Goal: Transaction & Acquisition: Purchase product/service

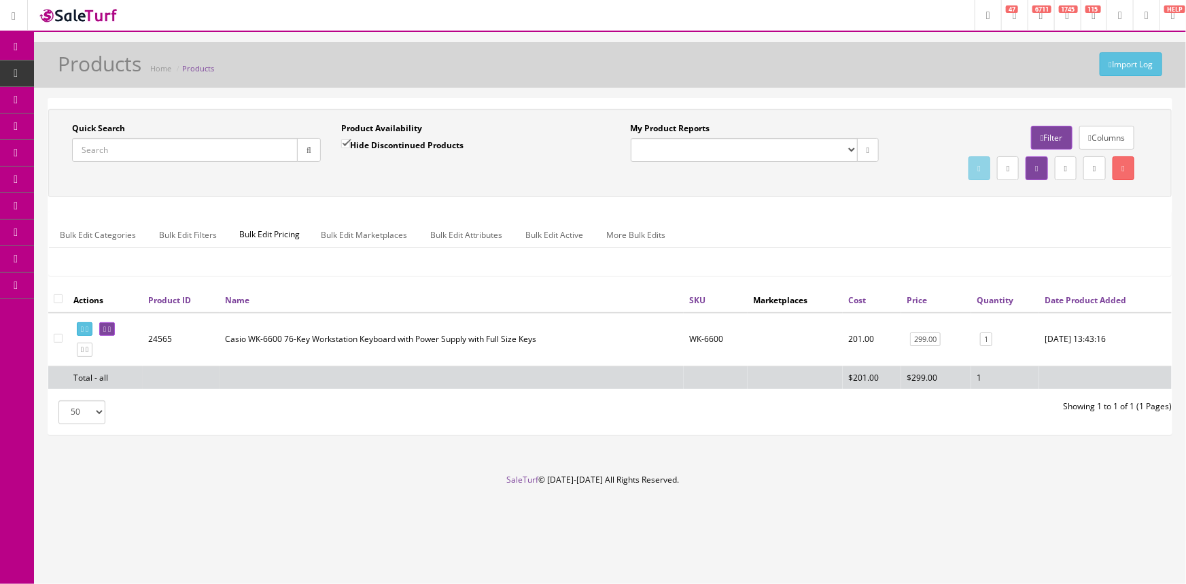
click at [163, 148] on input "Quick Search" at bounding box center [185, 150] width 226 height 24
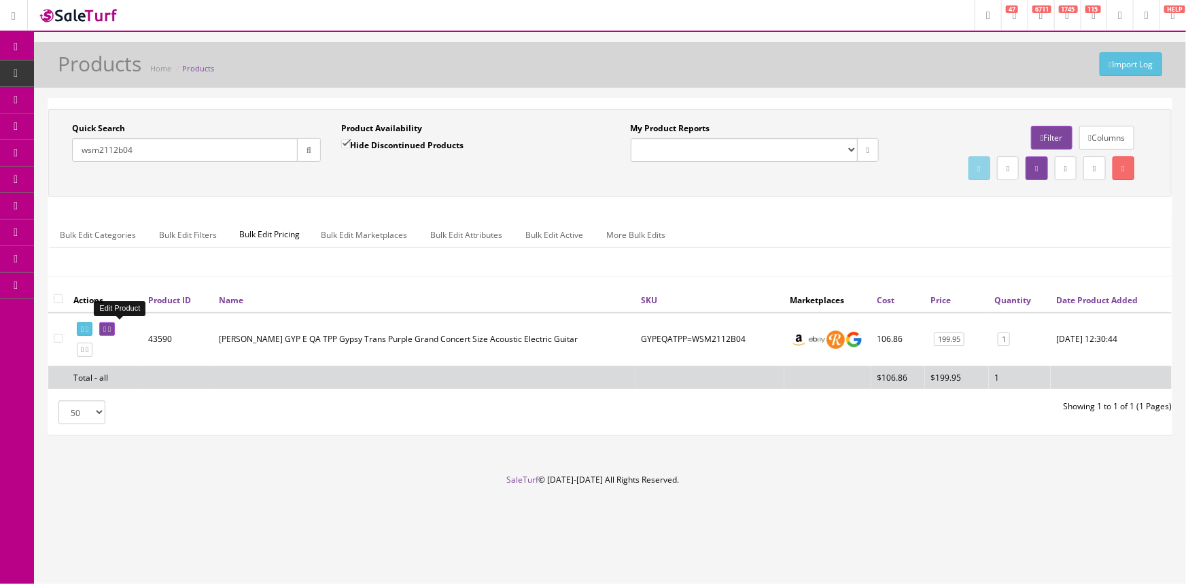
type input "wsm2112b04"
click at [106, 326] on icon at bounding box center [104, 329] width 3 height 7
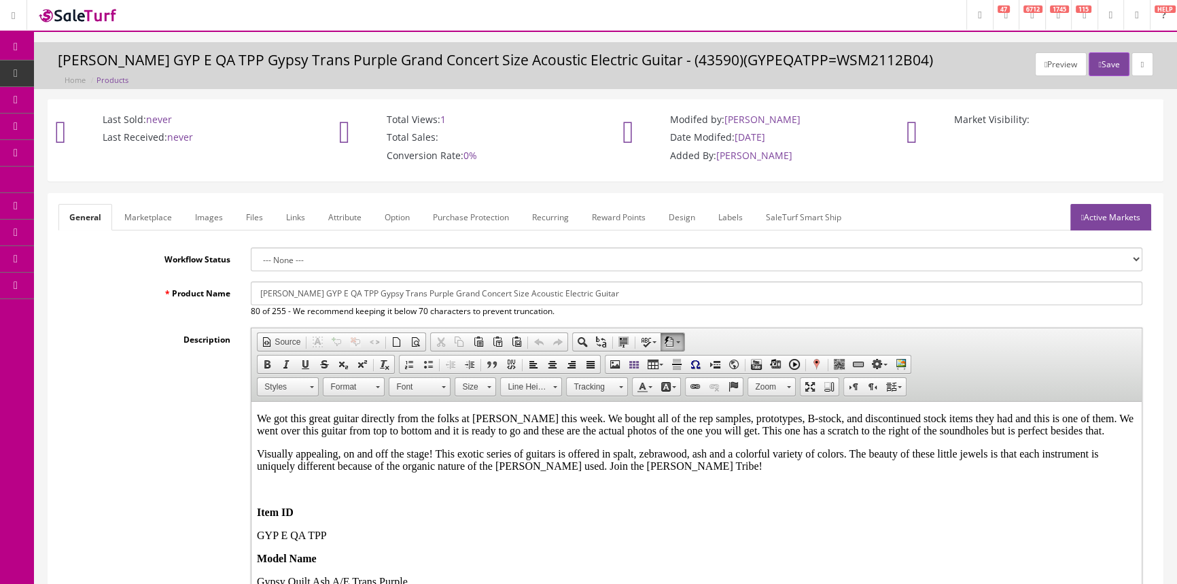
click at [735, 217] on link "Labels" at bounding box center [730, 217] width 46 height 27
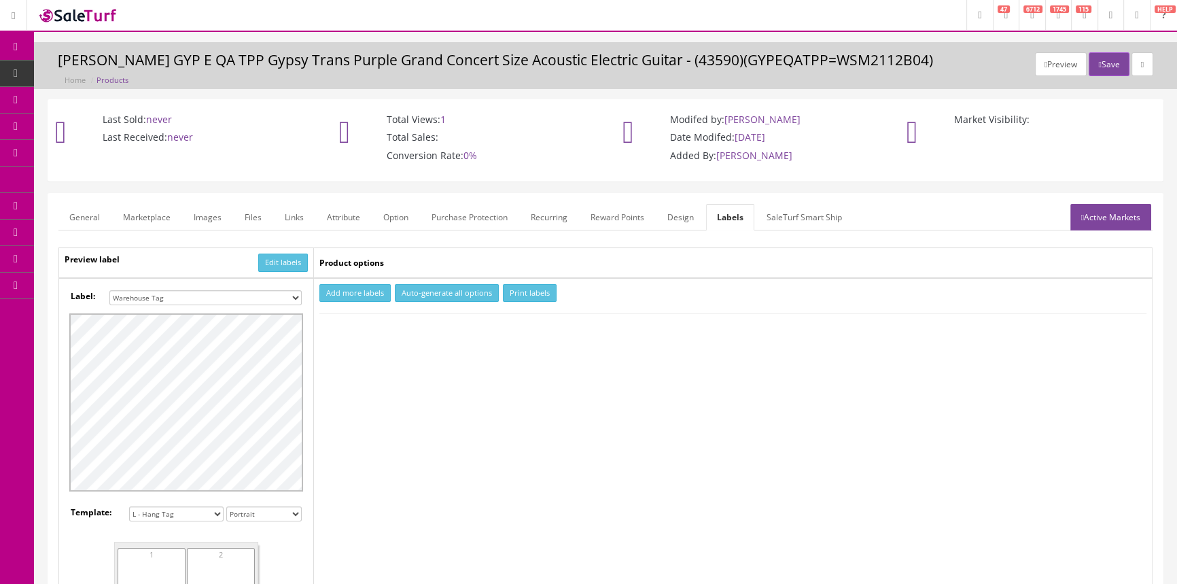
click at [282, 298] on select "Small Label 2 x 1 Label Shoe label 100 barcodes Dymo Label 2 X 1 Sticker Labels…" at bounding box center [205, 297] width 192 height 15
select select "16"
click at [109, 290] on select "Small Label 2 x 1 Label Shoe label 100 barcodes Dymo Label 2 X 1 Sticker Labels…" at bounding box center [205, 297] width 192 height 15
click at [365, 293] on button "Add more labels" at bounding box center [354, 293] width 71 height 18
type input "1"
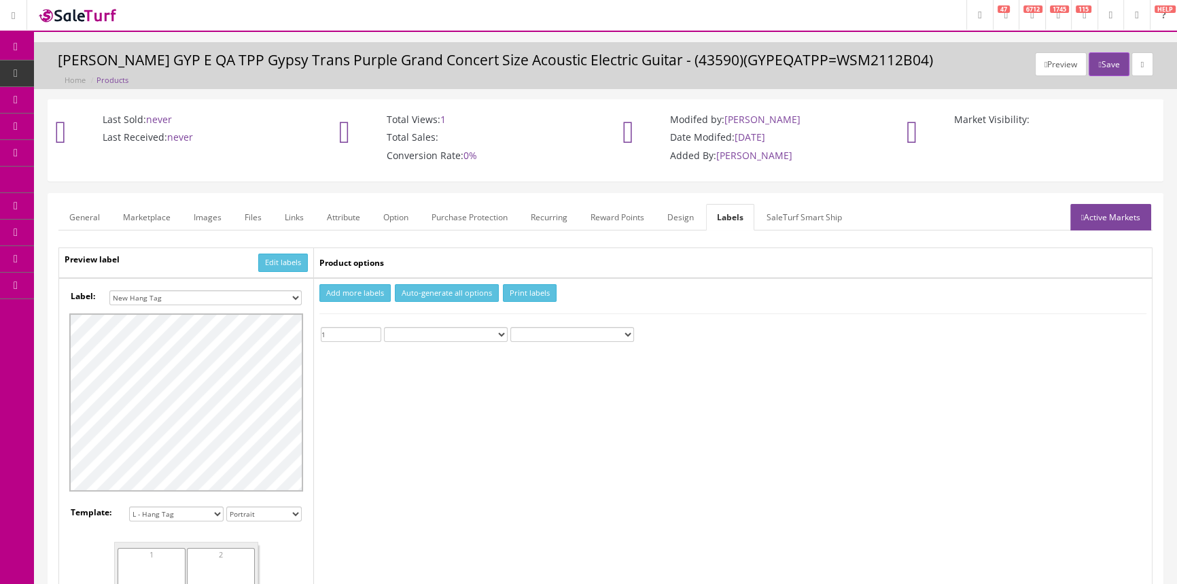
click at [378, 328] on input "1" at bounding box center [351, 334] width 60 height 15
click at [539, 292] on button "Print labels" at bounding box center [530, 293] width 54 height 18
click at [95, 152] on span "Order List" at bounding box center [98, 153] width 37 height 12
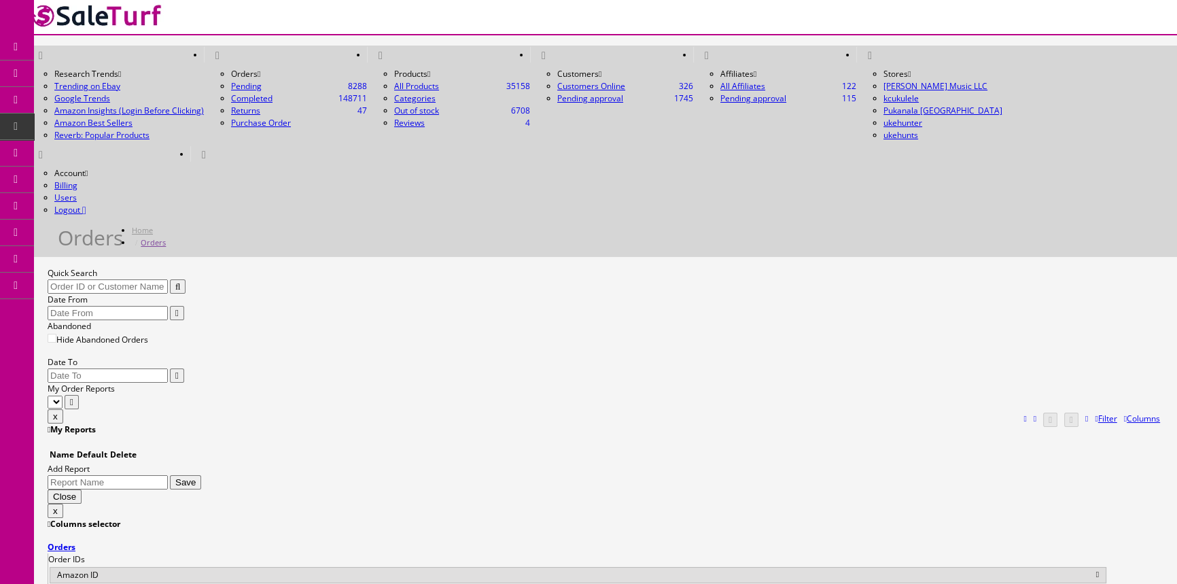
click at [128, 279] on input "Quick Search" at bounding box center [108, 286] width 120 height 14
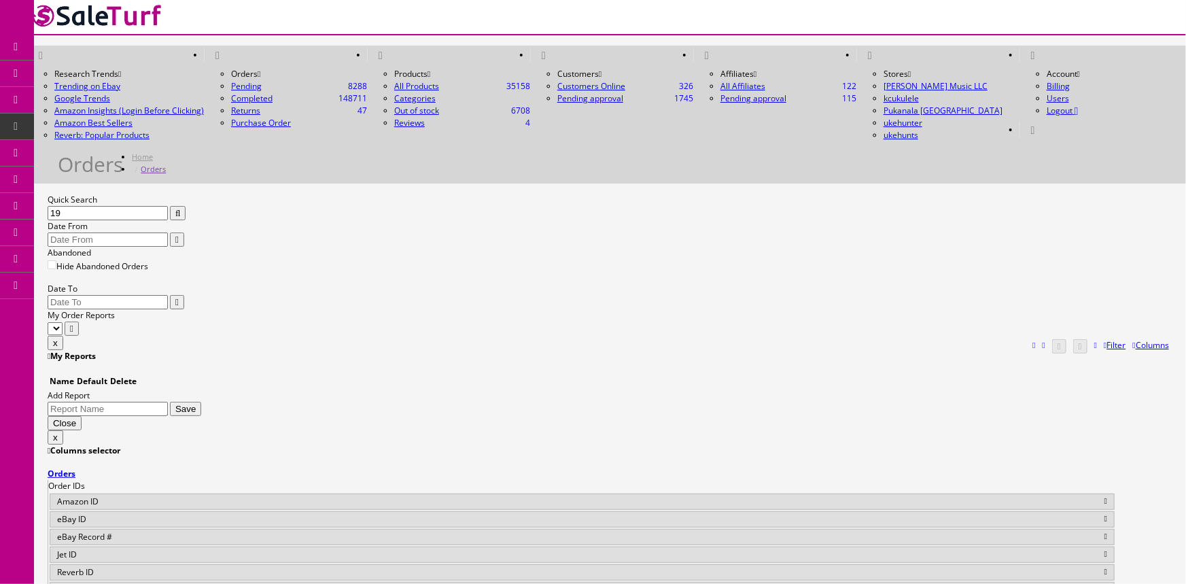
type input "1"
type input "siuta"
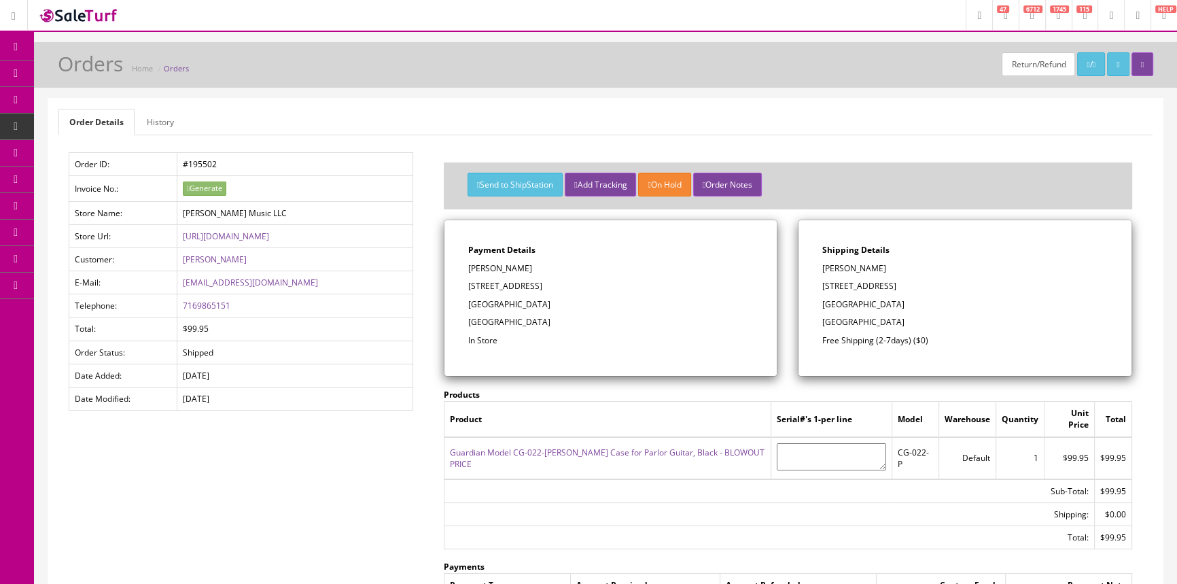
click at [111, 66] on link "Products" at bounding box center [105, 73] width 143 height 27
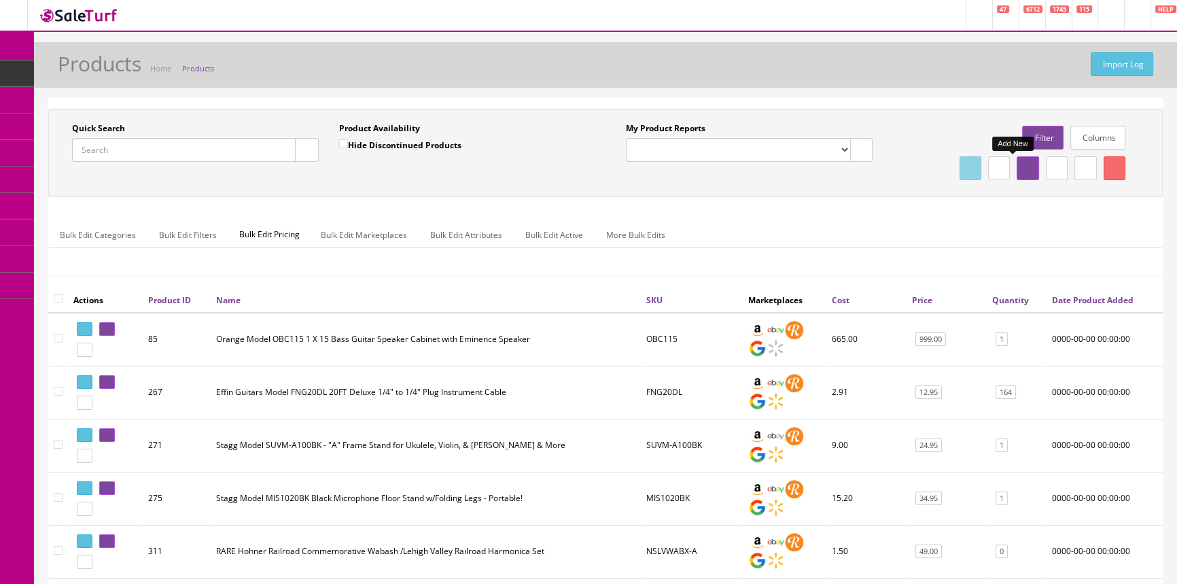
click at [1026, 169] on icon at bounding box center [1027, 168] width 3 height 8
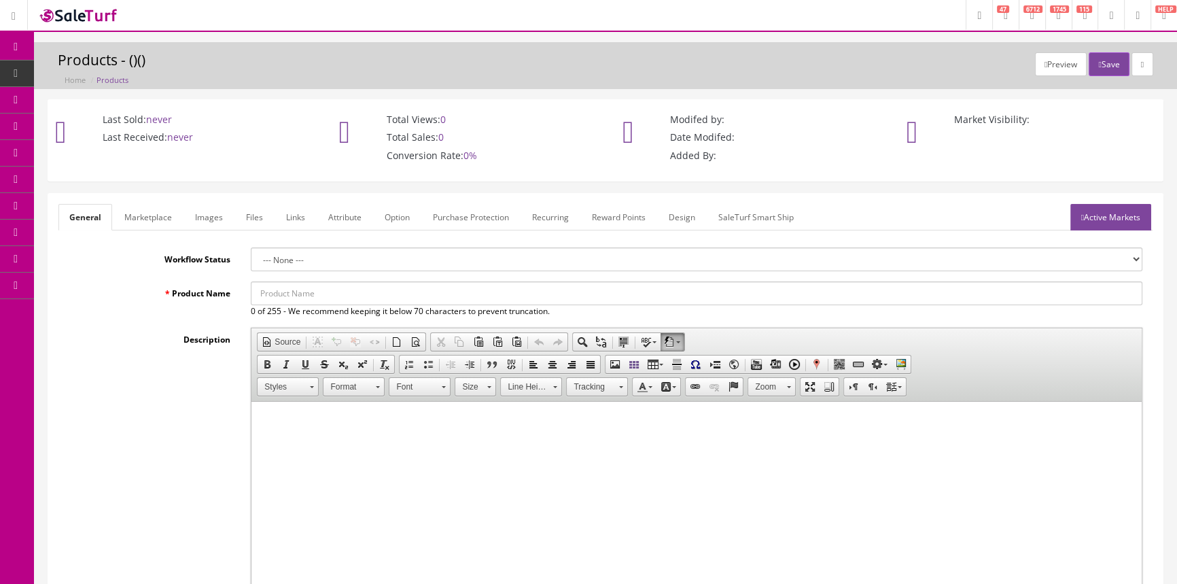
click at [347, 298] on input "Product Name" at bounding box center [697, 293] width 892 height 24
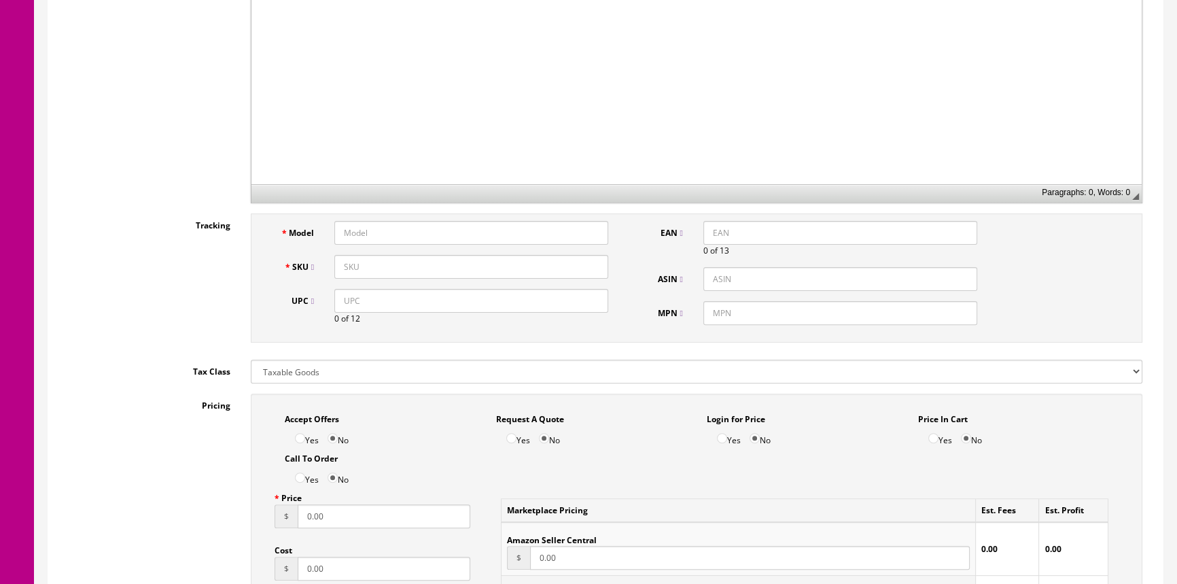
scroll to position [494, 0]
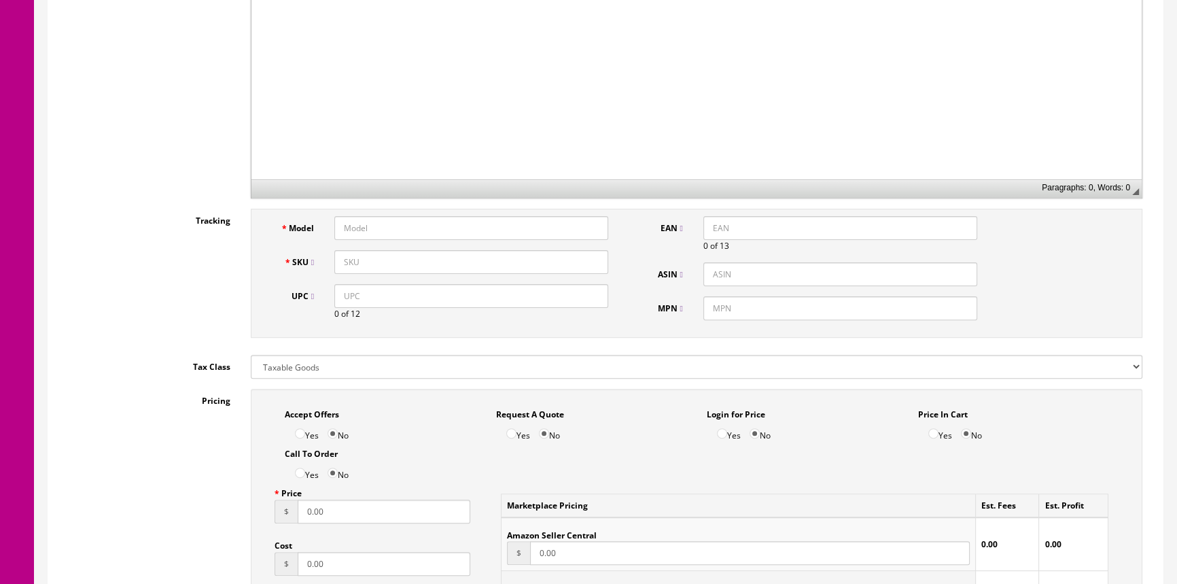
type input "DIORRIN VIOLIN SET 1/2 size"
click at [439, 223] on input "Model" at bounding box center [471, 228] width 274 height 24
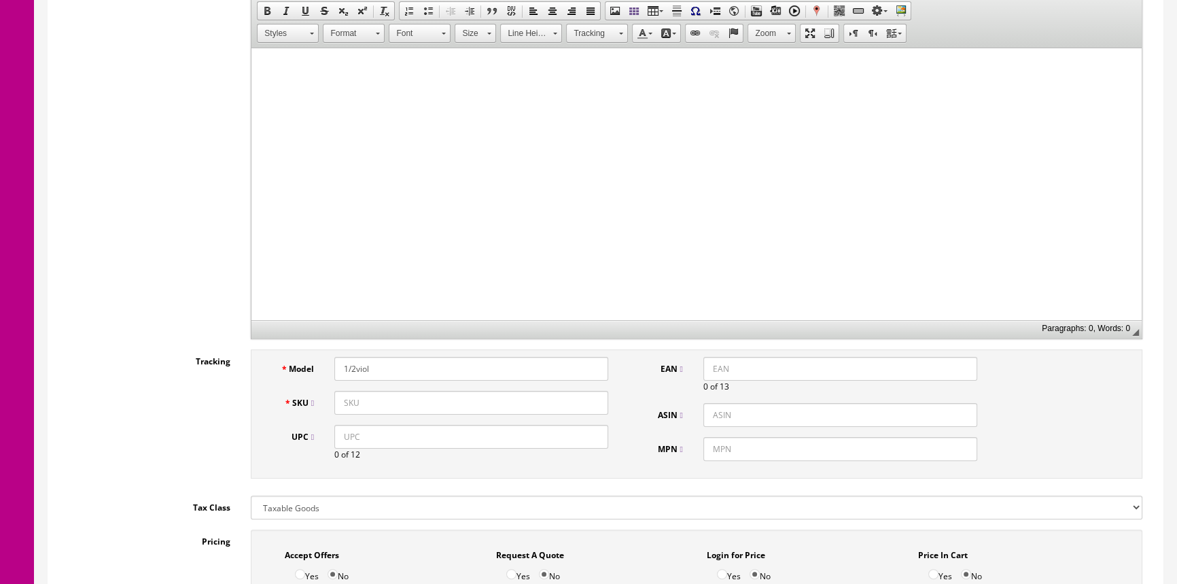
scroll to position [370, 0]
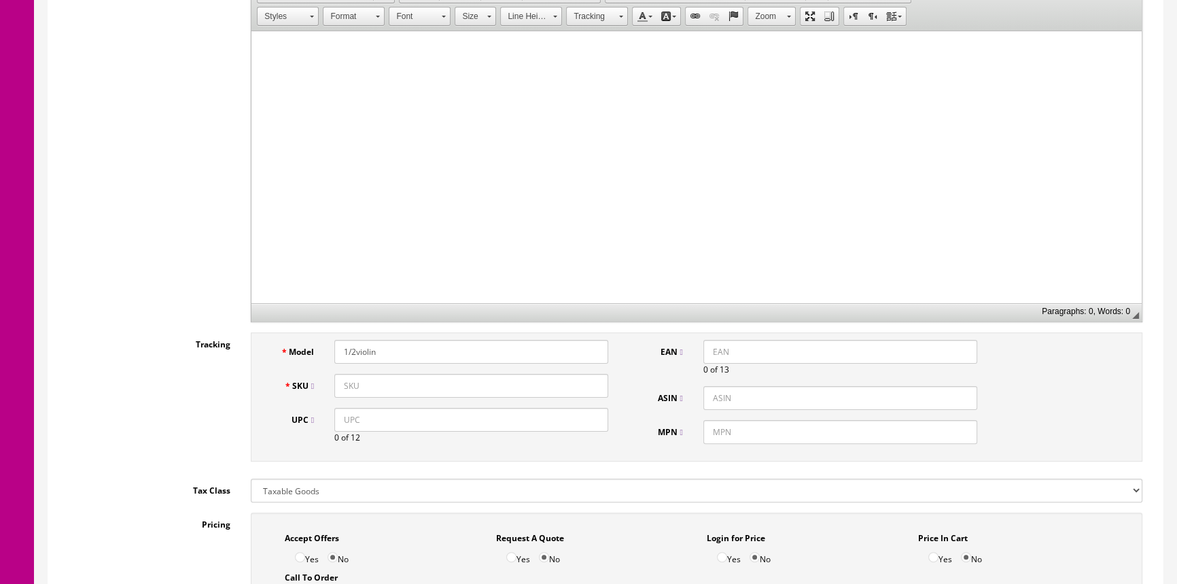
type input "1/2violin"
click at [473, 387] on input "SKU" at bounding box center [471, 386] width 274 height 24
type input "i"
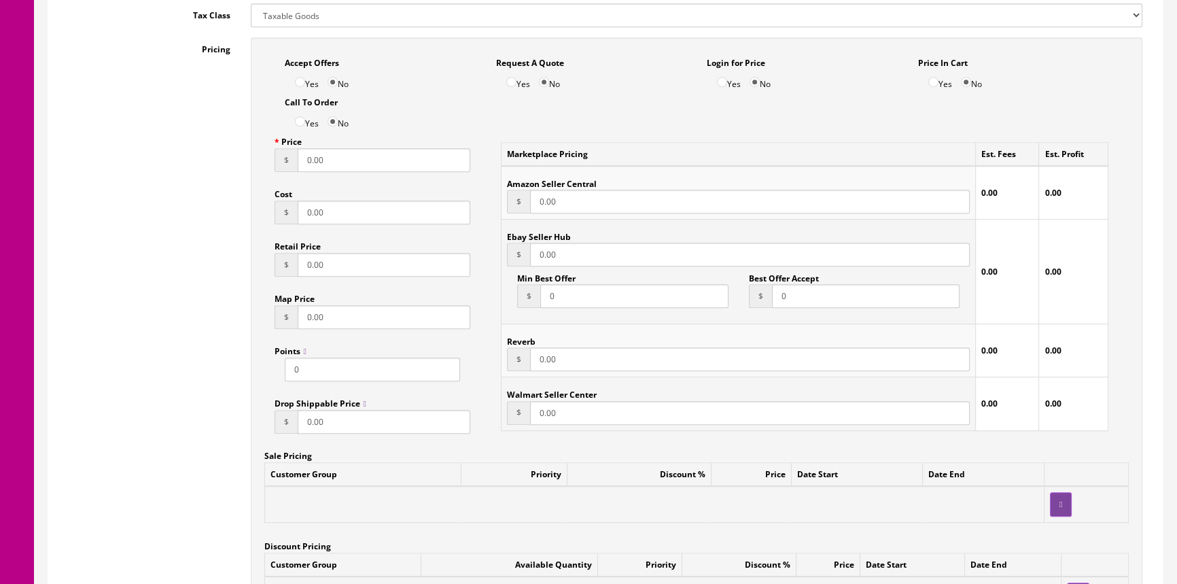
scroll to position [864, 0]
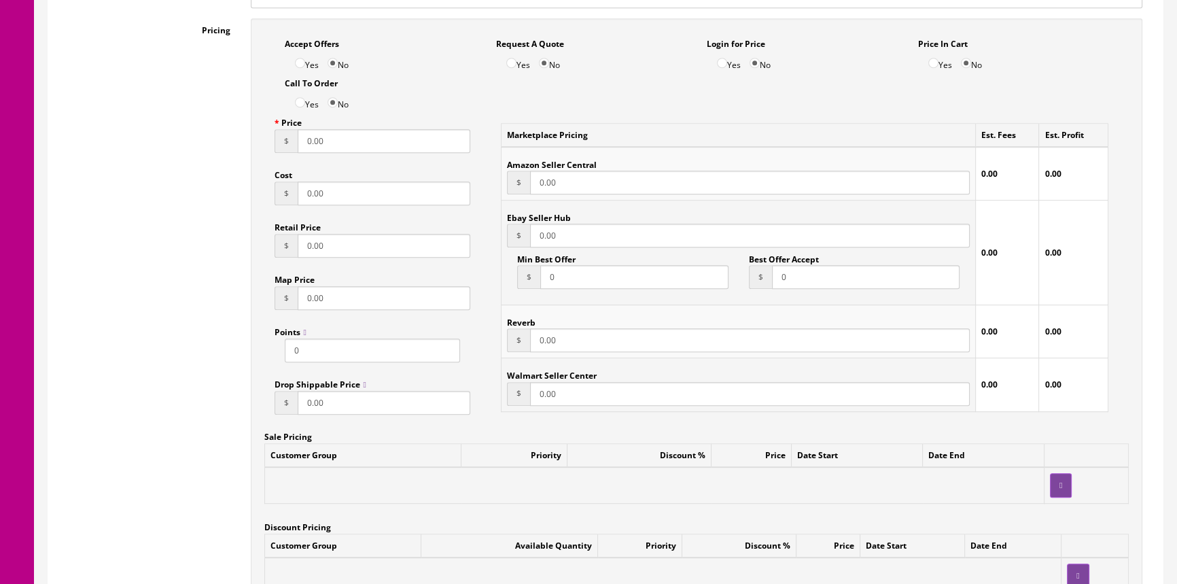
type input "1/2violinsetSFG"
click at [330, 143] on input "0.00" at bounding box center [384, 141] width 173 height 24
type input "0"
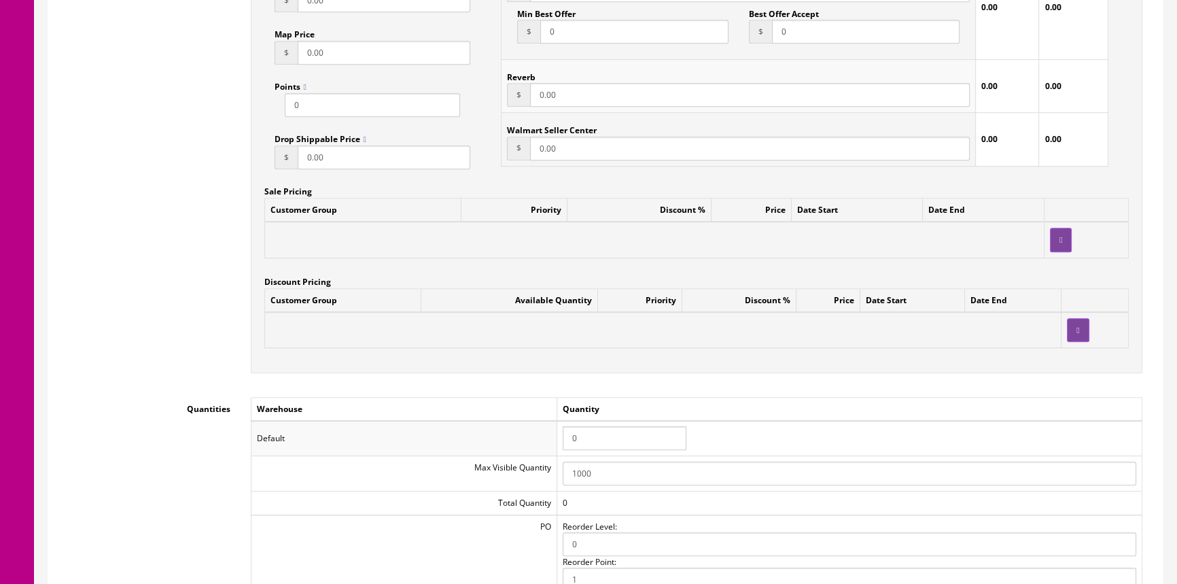
scroll to position [1112, 0]
type input "59.95"
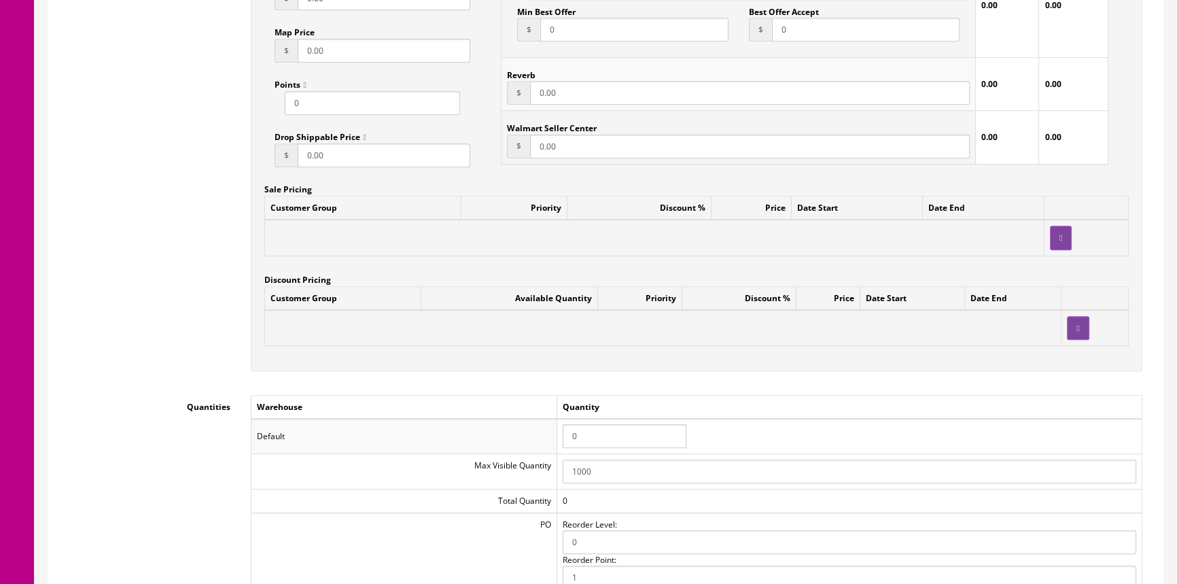
type input "59.95"
click at [606, 436] on input "0" at bounding box center [625, 436] width 124 height 24
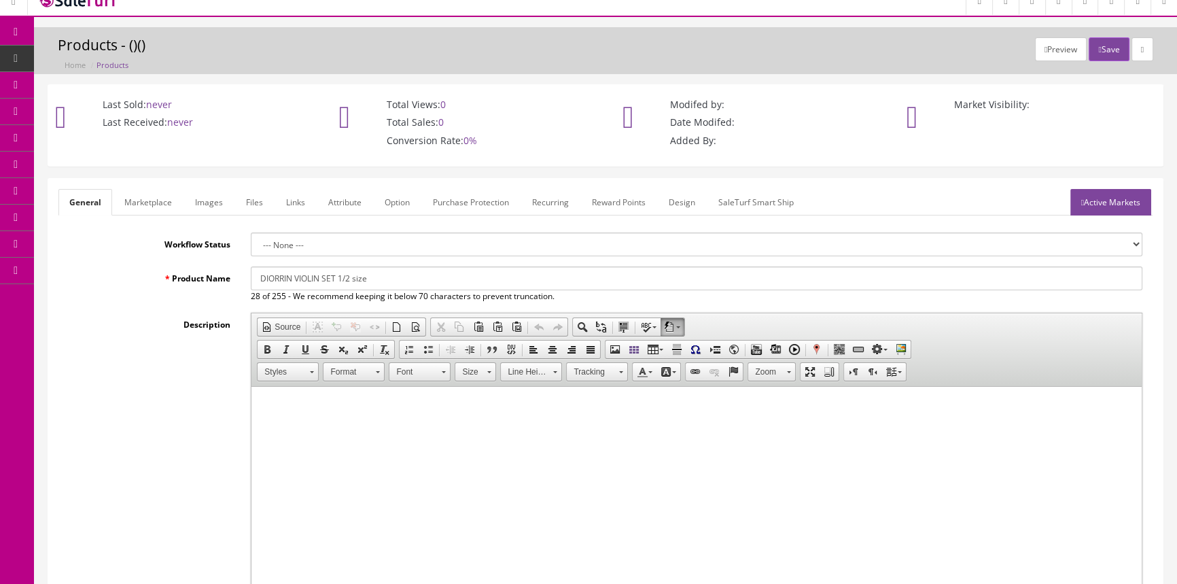
scroll to position [0, 0]
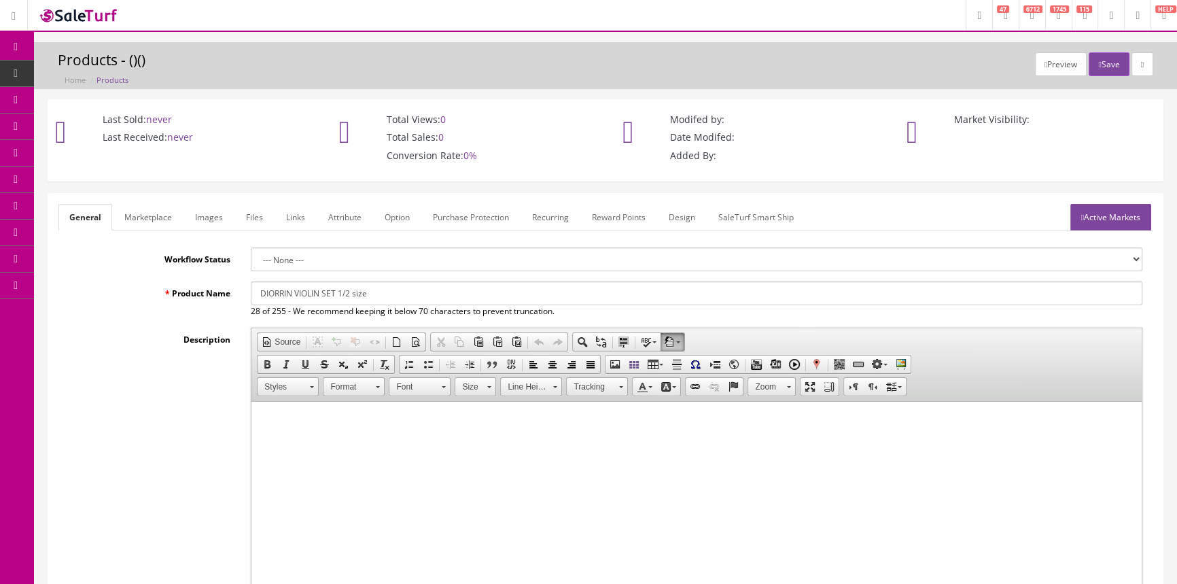
type input "1"
drag, startPoint x: 258, startPoint y: 294, endPoint x: 367, endPoint y: 294, distance: 108.7
click at [367, 294] on input "DIORRIN VIOLIN SET 1/2 size" at bounding box center [697, 293] width 892 height 24
click at [133, 211] on link "Marketplace" at bounding box center [147, 217] width 69 height 27
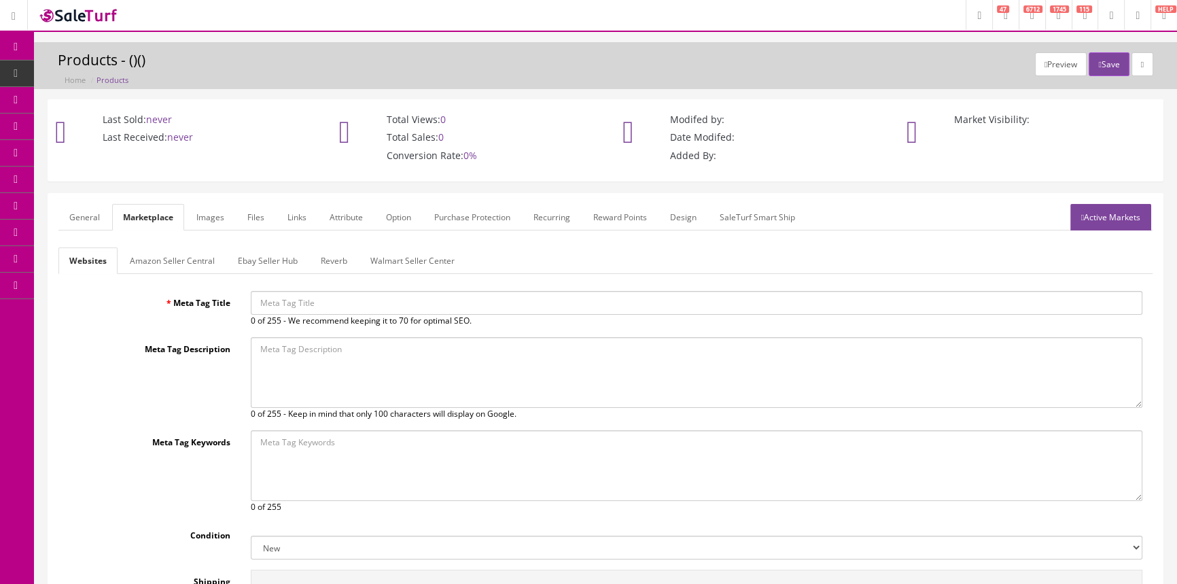
click at [292, 302] on input "Meta Tag Title" at bounding box center [697, 303] width 892 height 24
paste input "DIORRIN VIOLIN SET 1/2 size"
type input "DIORRIN VIOLIN SET 1/2 size"
click at [1114, 61] on button "Save" at bounding box center [1109, 64] width 40 height 24
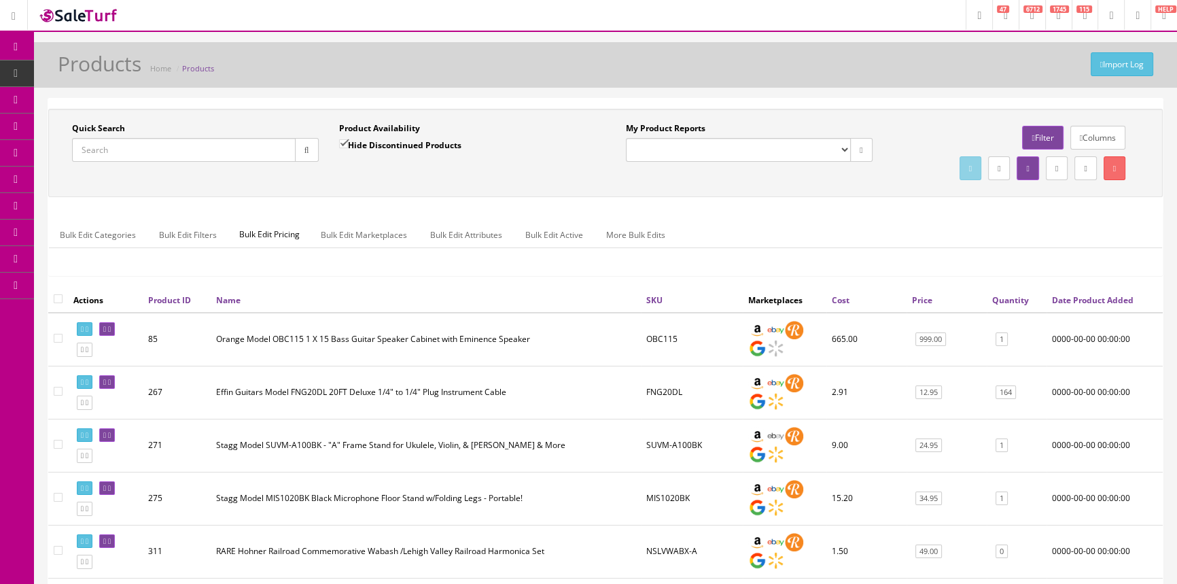
click at [169, 190] on div "Quick Search Date From Product Availability Hide Discontinued Products Date To …" at bounding box center [605, 153] width 1115 height 88
click at [181, 156] on input "Quick Search" at bounding box center [184, 150] width 224 height 24
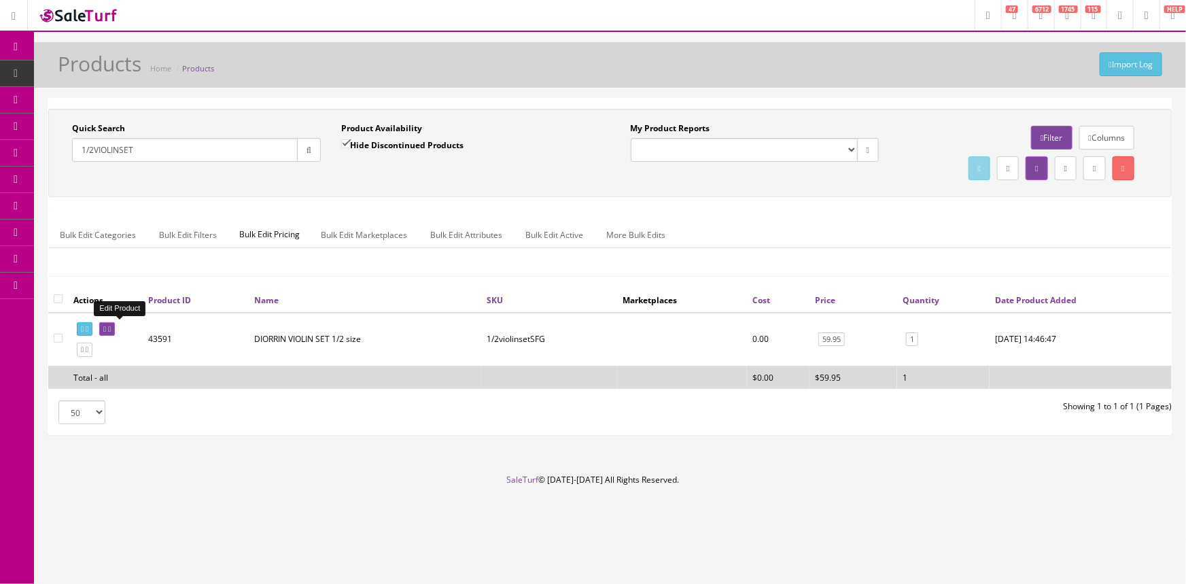
type input "1/2VIOLINSET"
click at [106, 326] on icon at bounding box center [104, 329] width 3 height 7
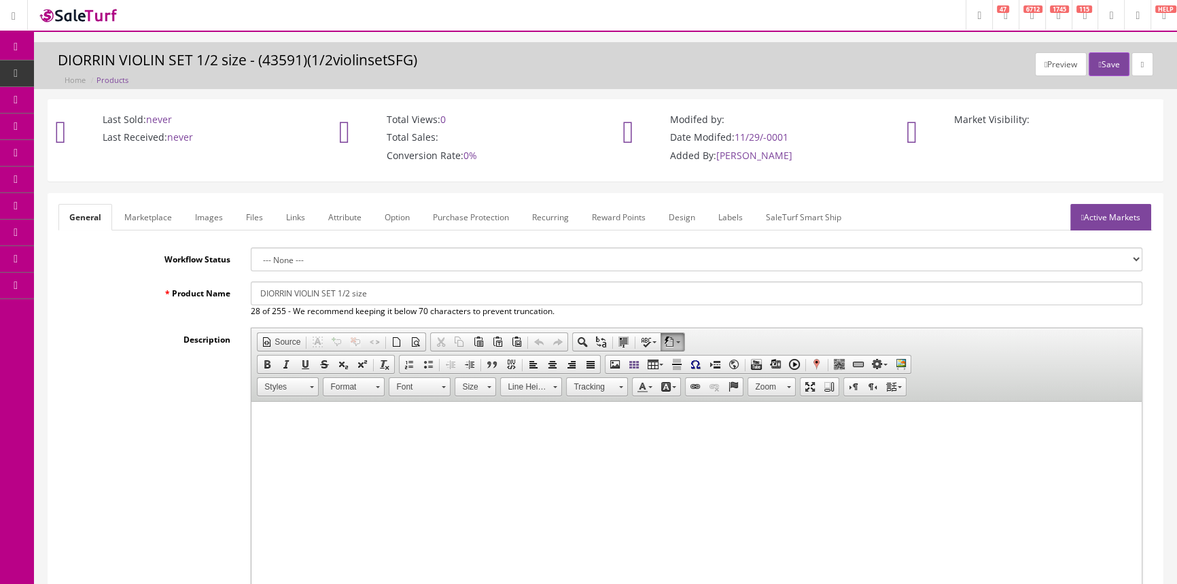
click at [720, 218] on link "Labels" at bounding box center [730, 217] width 46 height 27
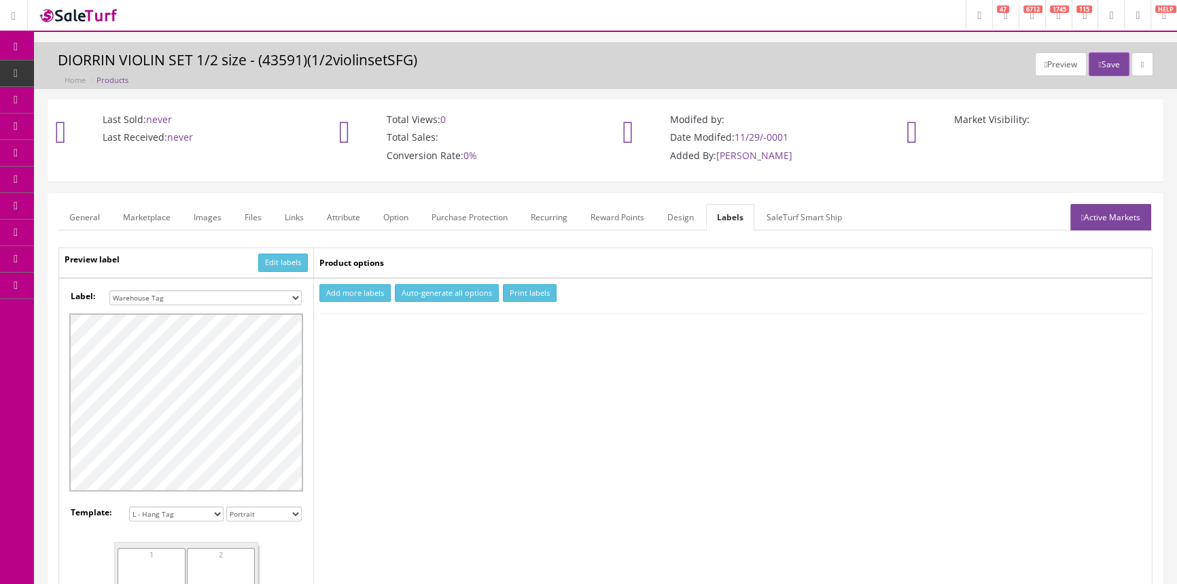
click at [293, 296] on select "Small Label 2 x 1 Label Shoe label 100 barcodes Dymo Label 2 X 1 Sticker Labels…" at bounding box center [205, 297] width 192 height 15
select select "16"
click at [109, 290] on select "Small Label 2 x 1 Label Shoe label 100 barcodes Dymo Label 2 X 1 Sticker Labels…" at bounding box center [205, 297] width 192 height 15
click at [372, 287] on button "Add more labels" at bounding box center [354, 293] width 71 height 18
type input "1"
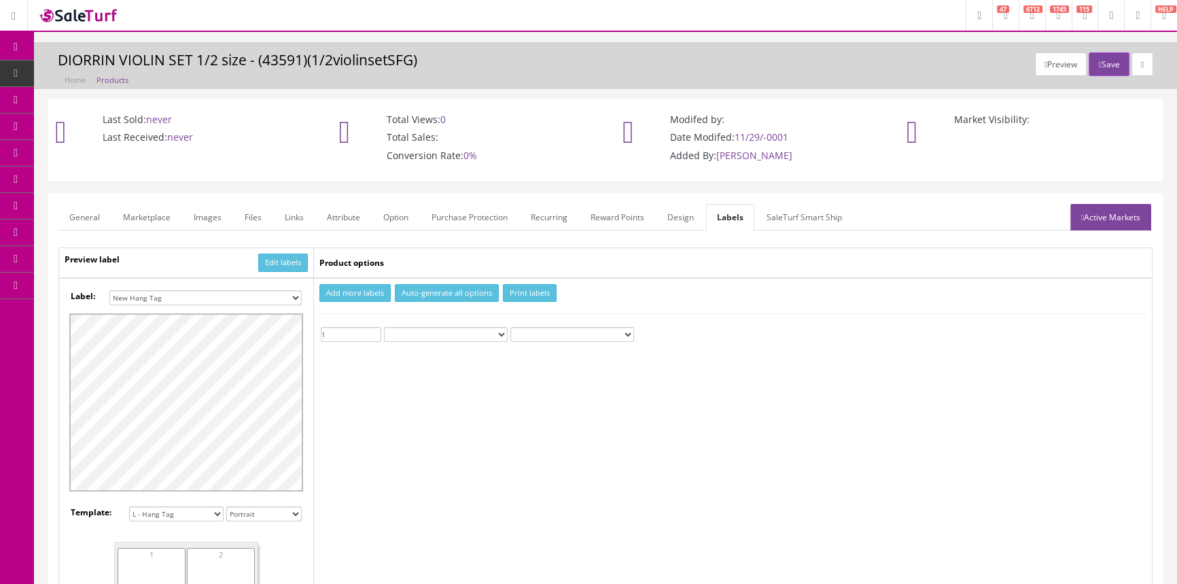
click at [374, 330] on input "1" at bounding box center [351, 334] width 60 height 15
click at [517, 290] on button "Print labels" at bounding box center [530, 293] width 54 height 18
click at [106, 70] on span "Products" at bounding box center [104, 73] width 33 height 12
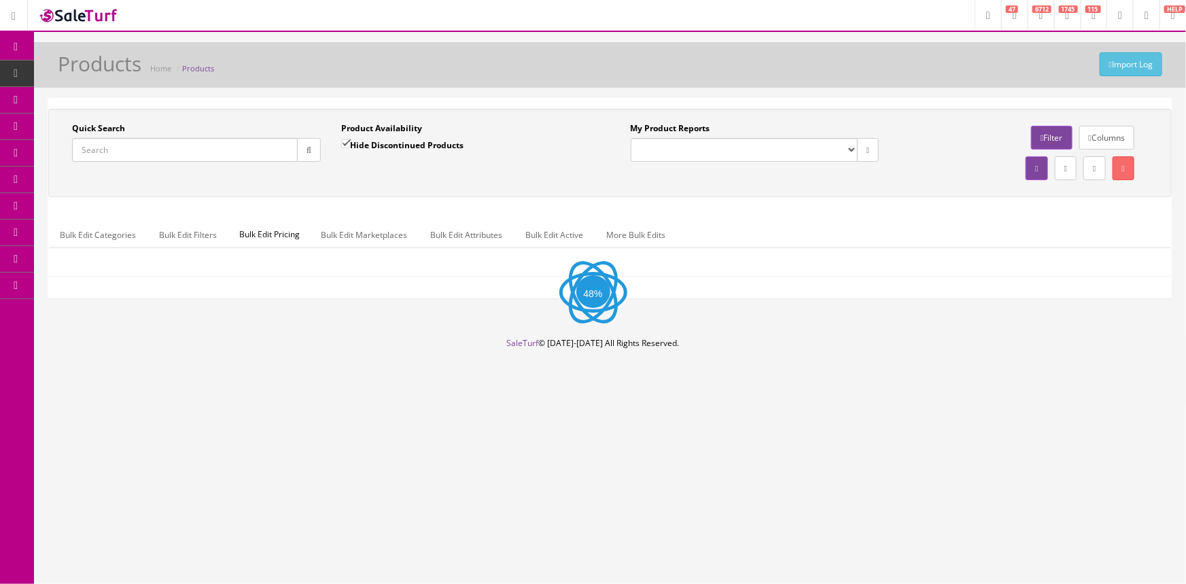
click at [189, 149] on input "Quick Search" at bounding box center [185, 150] width 226 height 24
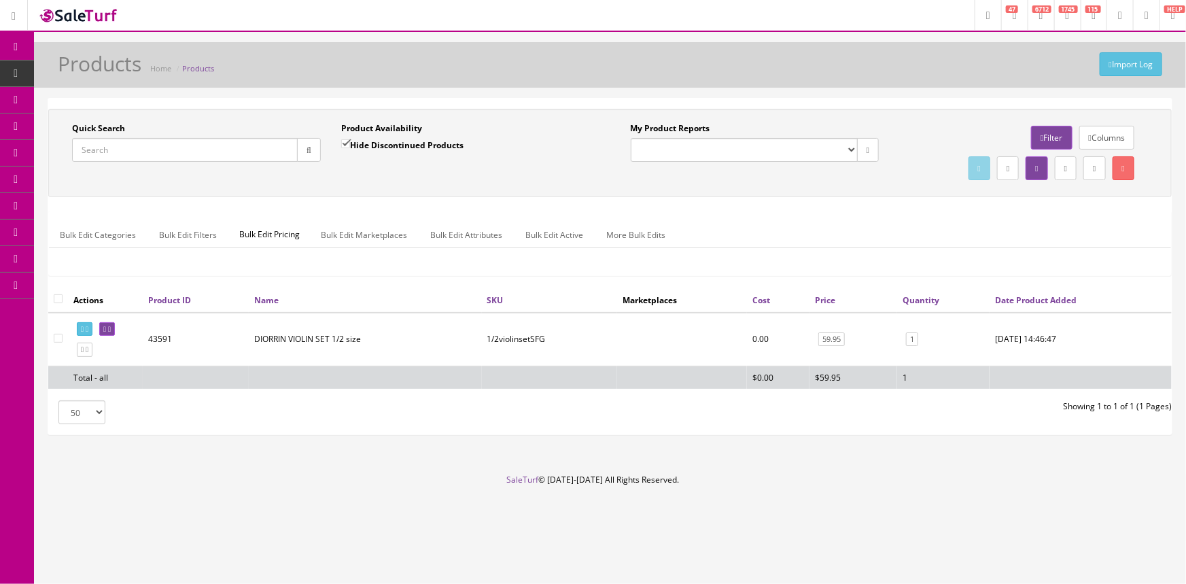
paste input "0996482000"
type input "0996482000"
click at [309, 152] on icon "button" at bounding box center [308, 150] width 5 height 8
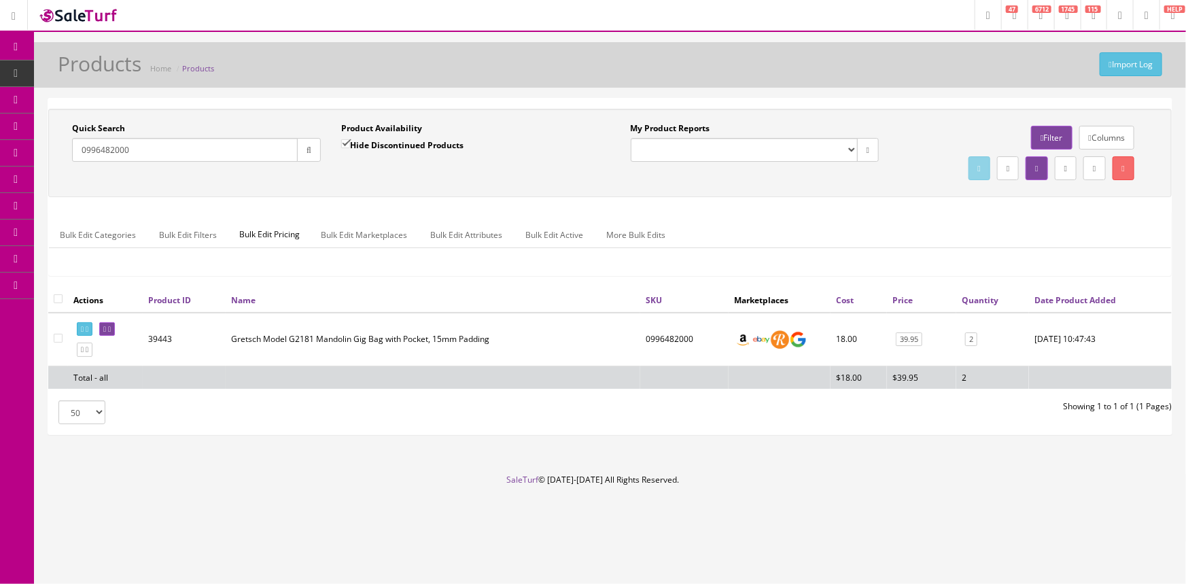
drag, startPoint x: 122, startPoint y: 322, endPoint x: 397, endPoint y: 263, distance: 280.8
click at [397, 263] on div "Bulk Edit Categories Bulk Edit Filters Bulk Edit Pricing Bulk Edit Marketplaces…" at bounding box center [610, 243] width 1122 height 43
click at [106, 326] on icon at bounding box center [104, 329] width 3 height 7
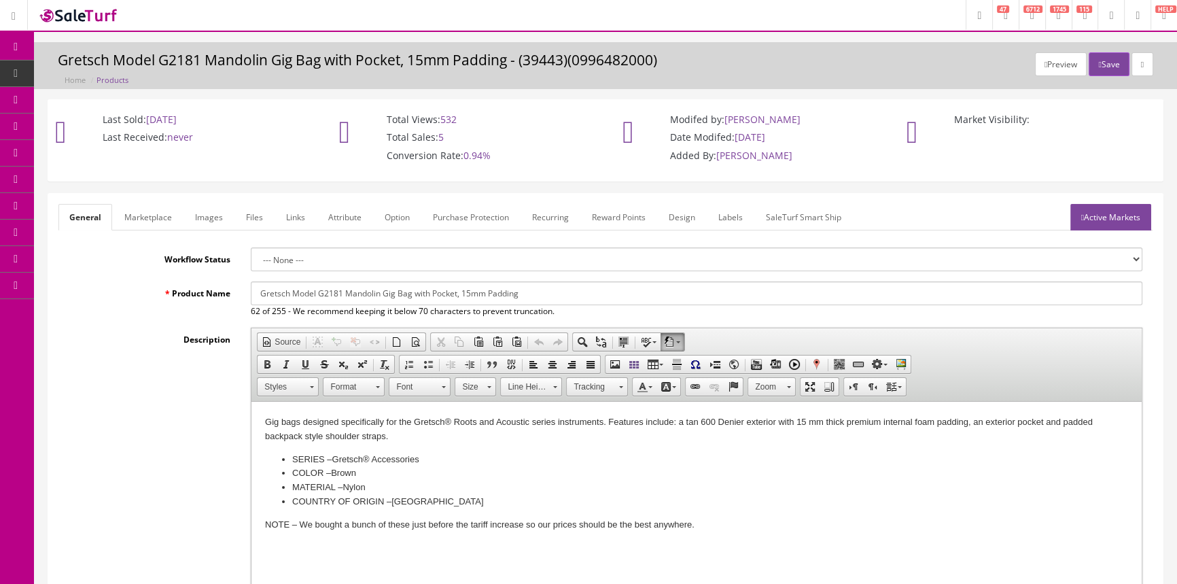
click at [141, 211] on link "Marketplace" at bounding box center [147, 217] width 69 height 27
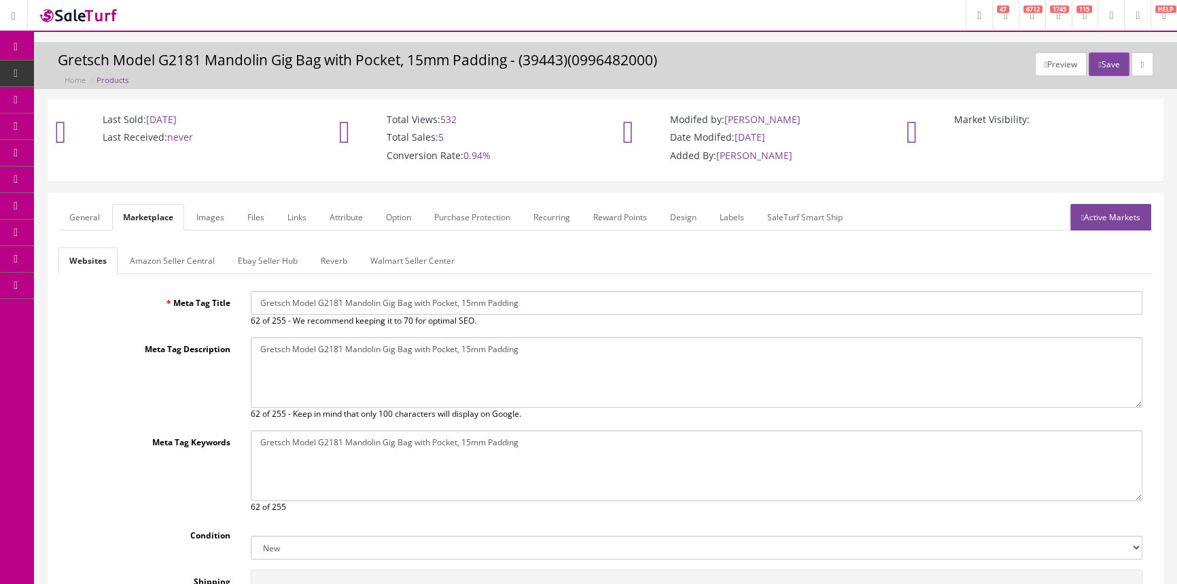
click at [95, 217] on link "General" at bounding box center [84, 217] width 52 height 27
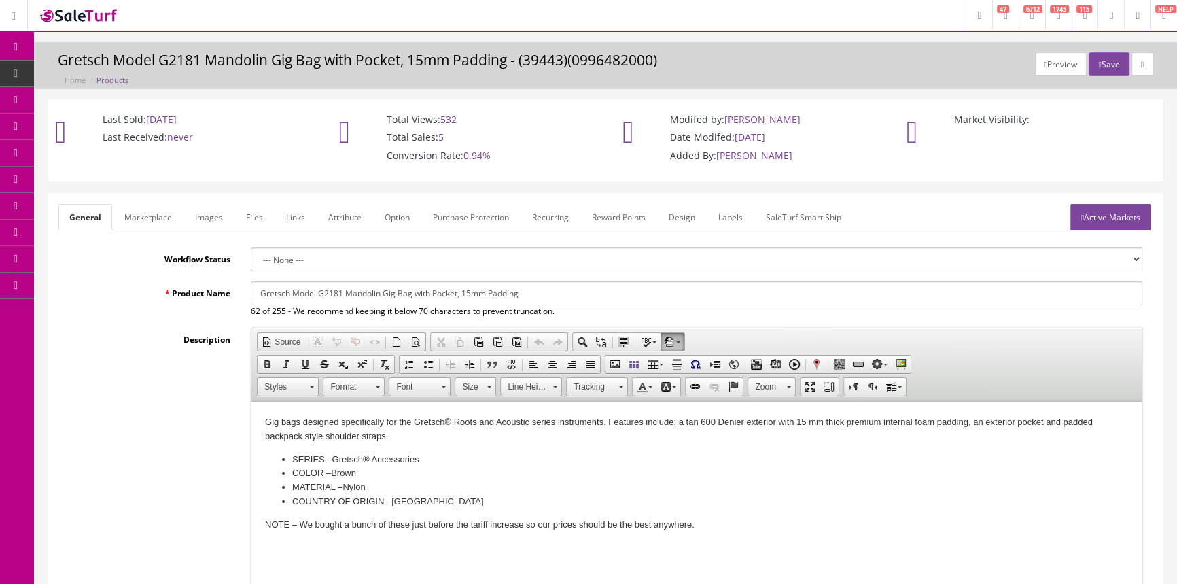
click at [125, 122] on span "POS Console" at bounding box center [105, 126] width 48 height 12
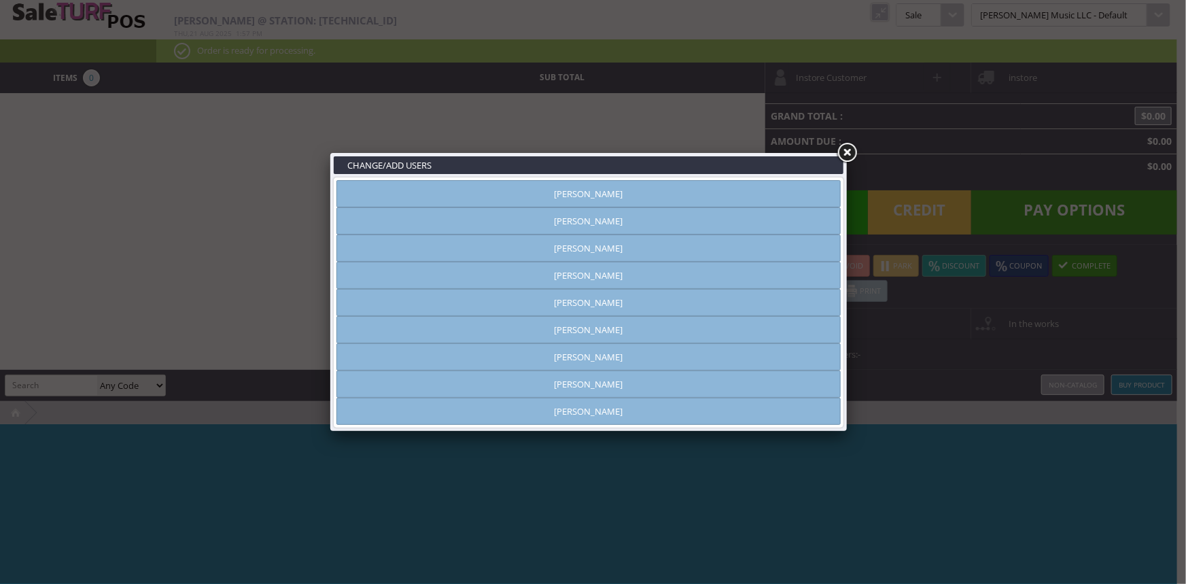
type input "amber helgren"
click at [665, 193] on link "[PERSON_NAME]" at bounding box center [588, 193] width 504 height 27
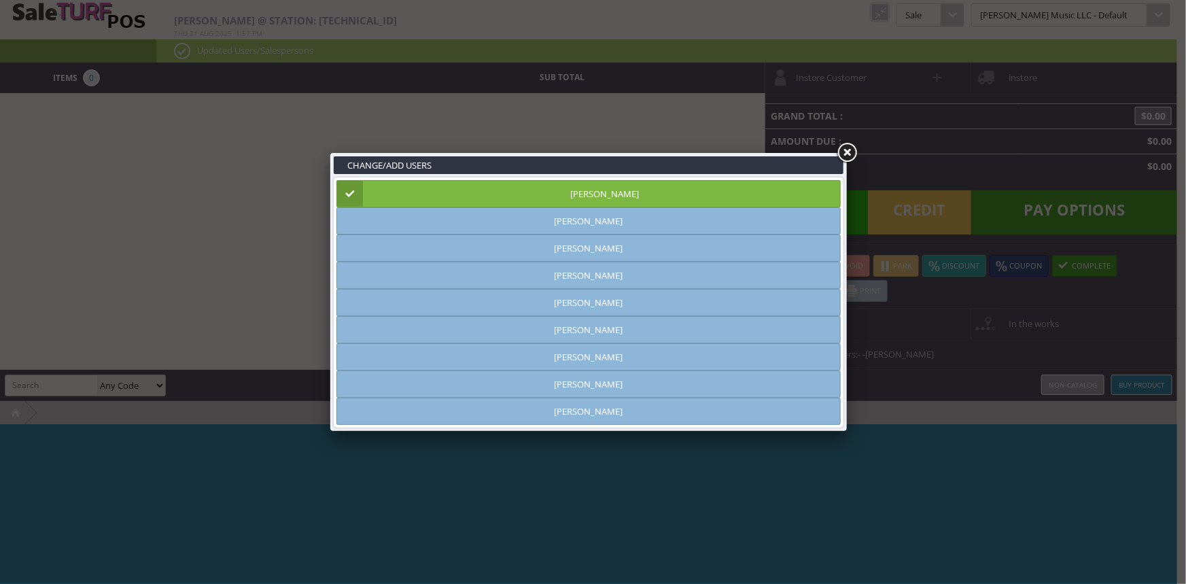
click at [849, 150] on link at bounding box center [847, 153] width 24 height 24
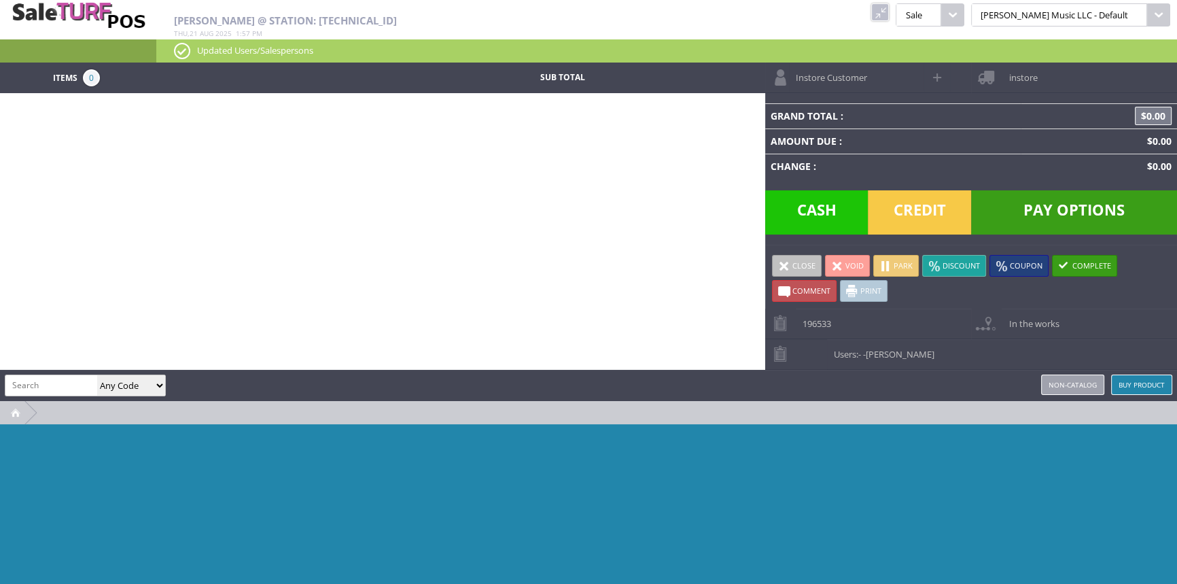
paste input "0996482000"
type input "0996482000"
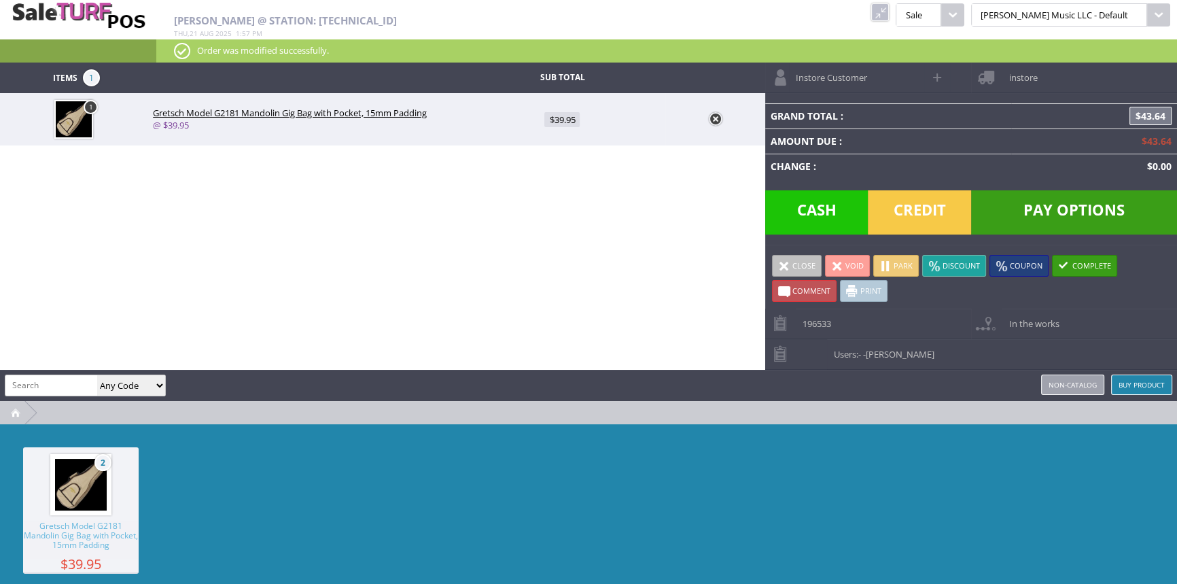
click at [92, 109] on link "1" at bounding box center [91, 107] width 14 height 14
type input "1"
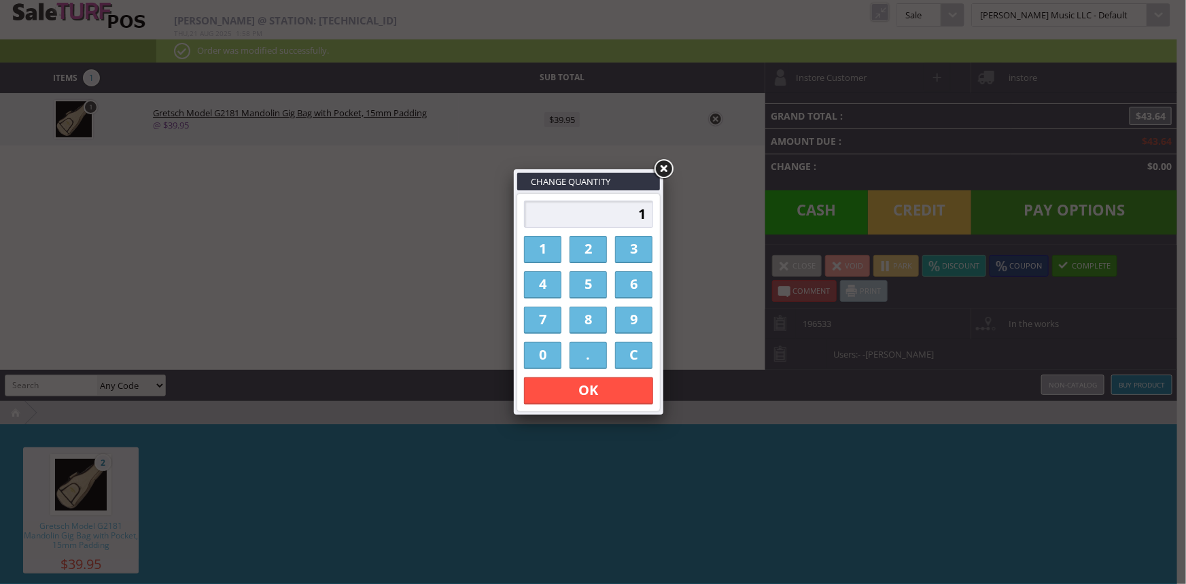
click at [591, 245] on link "2" at bounding box center [587, 249] width 37 height 27
type input "2"
click at [612, 392] on link "OK" at bounding box center [588, 390] width 129 height 27
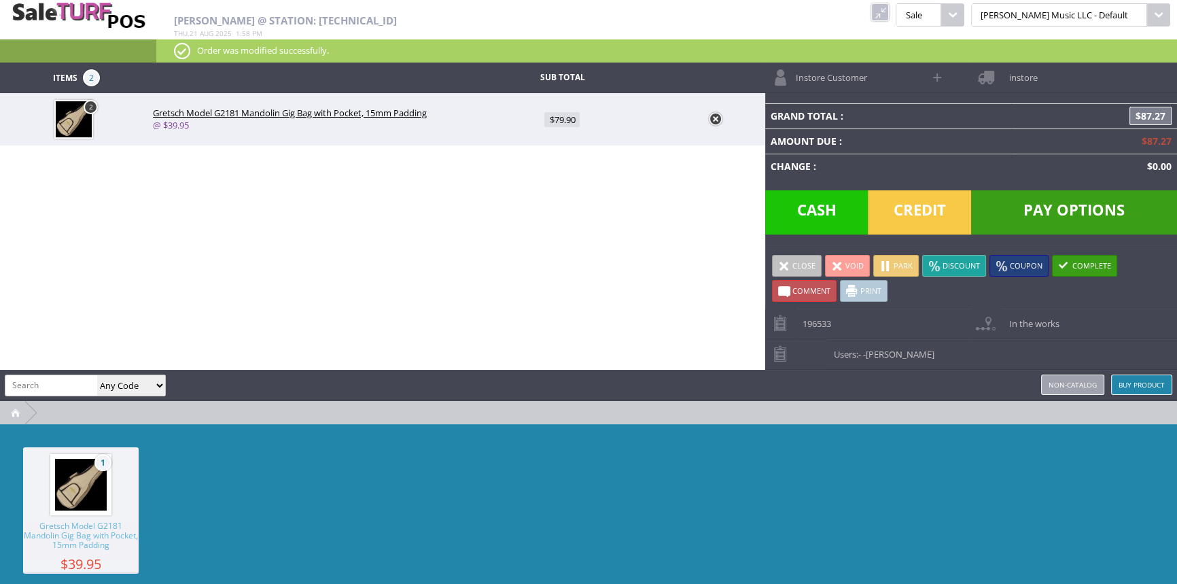
click at [561, 118] on span "$79.90" at bounding box center [561, 119] width 35 height 15
type input "39.95"
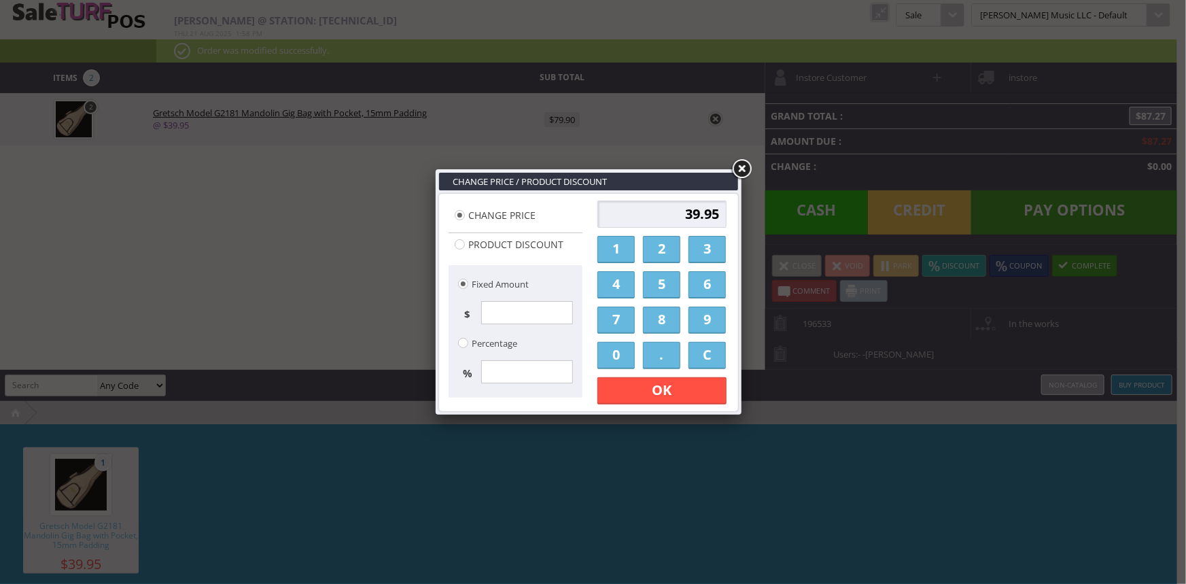
click at [692, 215] on input "39.95" at bounding box center [661, 213] width 129 height 27
type input "37.95"
click at [665, 394] on link "OK" at bounding box center [661, 390] width 129 height 27
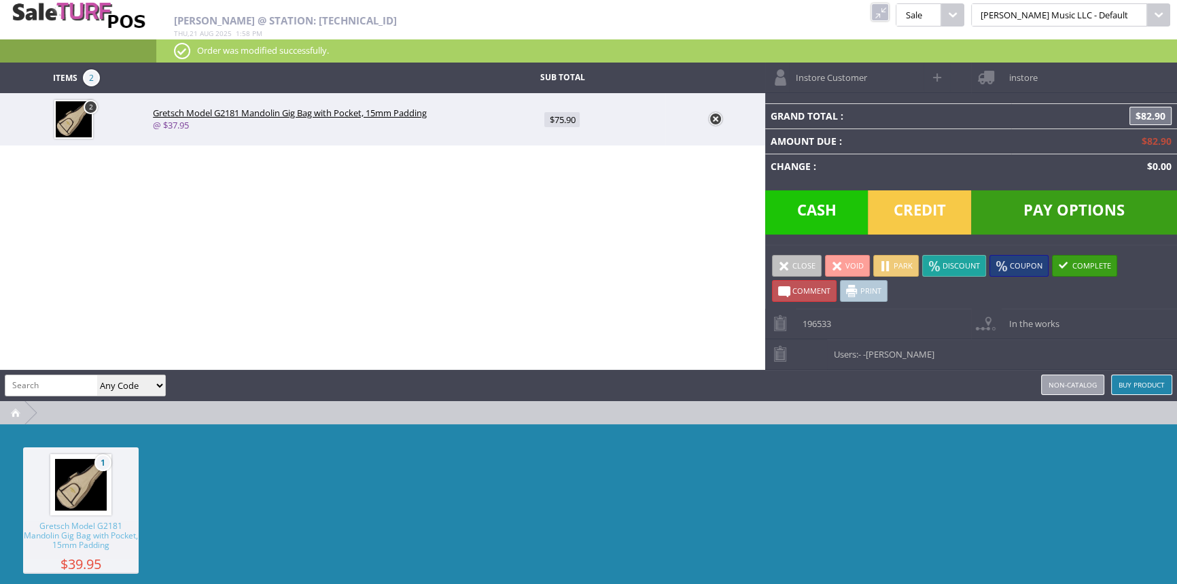
click at [889, 14] on link at bounding box center [880, 12] width 18 height 18
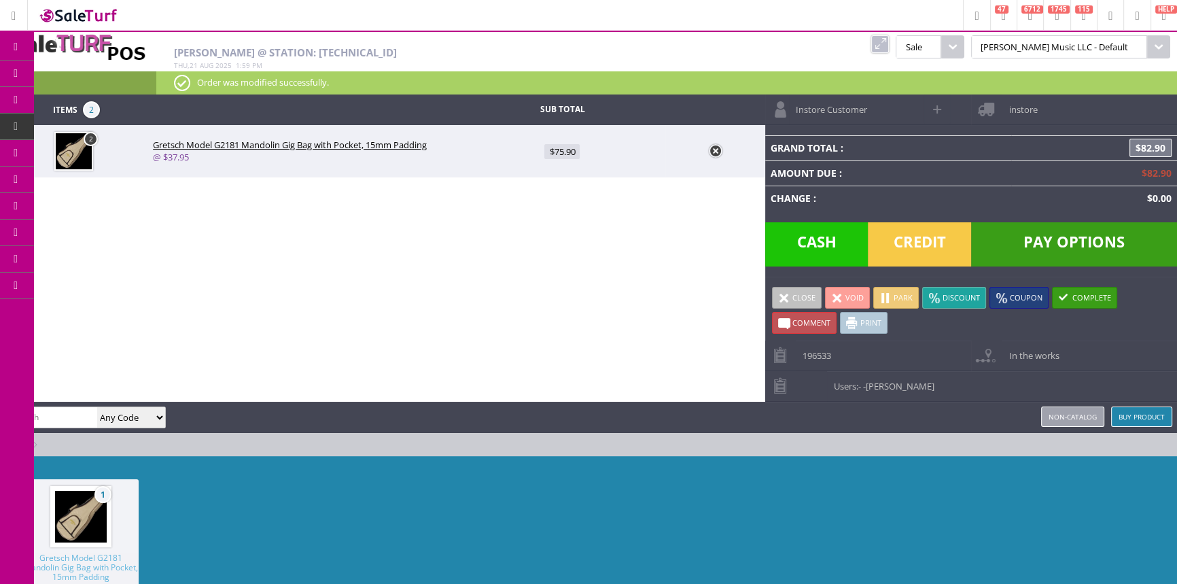
click at [1019, 104] on span "instore" at bounding box center [1019, 104] width 35 height 21
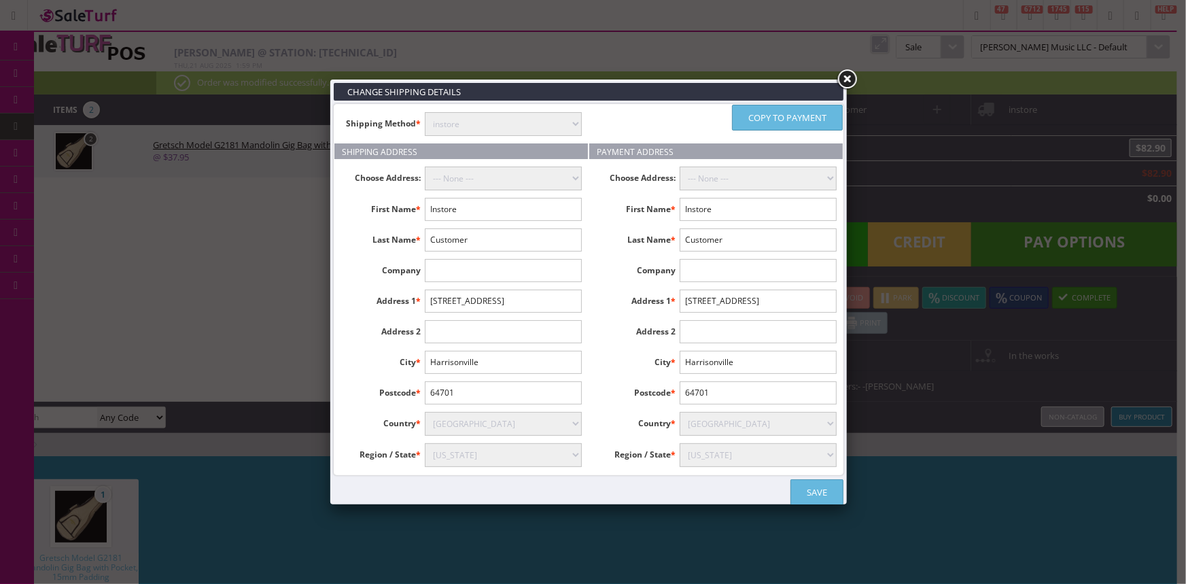
click at [527, 262] on input "text" at bounding box center [503, 270] width 157 height 23
paste input "1545 E 843 RD"
type input "21545 E 843 RD"
click at [530, 452] on select "Alabama Alaska American Samoa Arizona Arkansas Armed Forces Africa Armed Forces…" at bounding box center [503, 455] width 157 height 24
select select "3660"
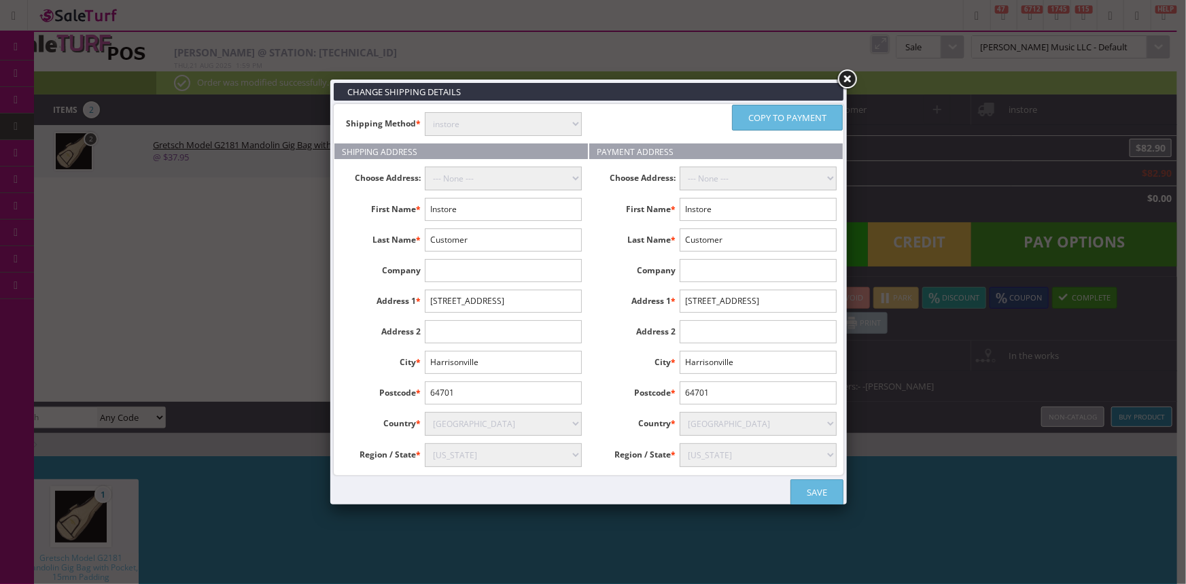
click at [425, 443] on select "Alabama Alaska American Samoa Arizona Arkansas Armed Forces Africa Armed Forces…" at bounding box center [503, 455] width 157 height 24
click at [824, 116] on link "Copy to payment" at bounding box center [787, 118] width 111 height 26
type input "21545 E 843 RD"
select select "3660"
click at [510, 125] on select "instore Free Shipping (2-7days) ($0) Per Item Shipping ($2) text_description ($…" at bounding box center [503, 124] width 157 height 24
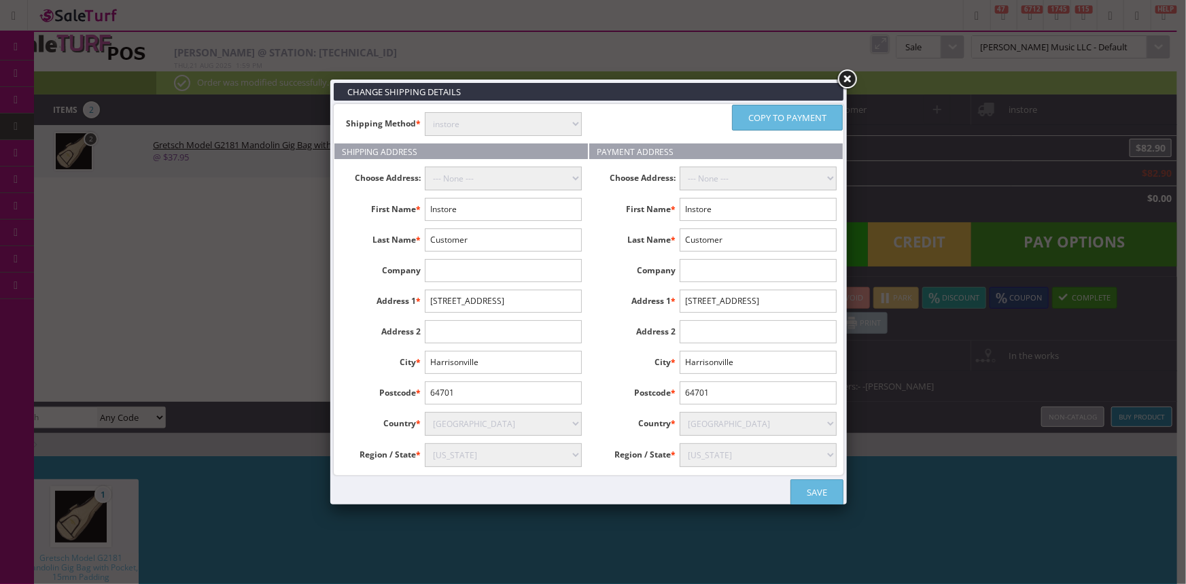
select select "free.free"
click at [425, 112] on select "instore Free Shipping (2-7days) ($0) Per Item Shipping ($2) text_description ($…" at bounding box center [503, 124] width 157 height 24
click at [809, 483] on link "Save" at bounding box center [816, 492] width 53 height 26
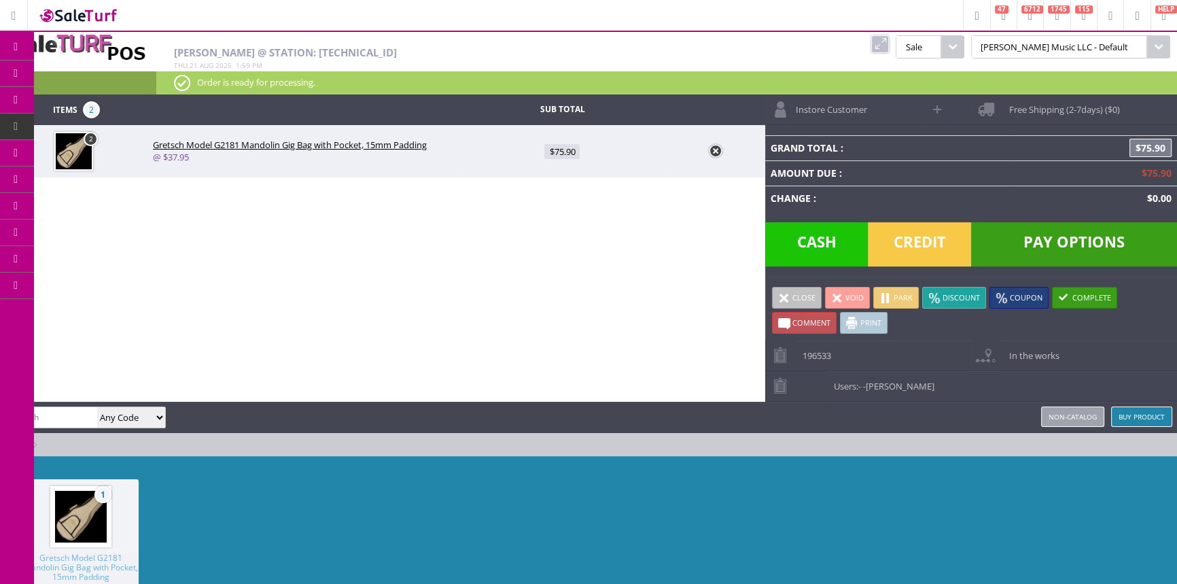
click at [1047, 239] on span "Pay Options" at bounding box center [1074, 244] width 206 height 44
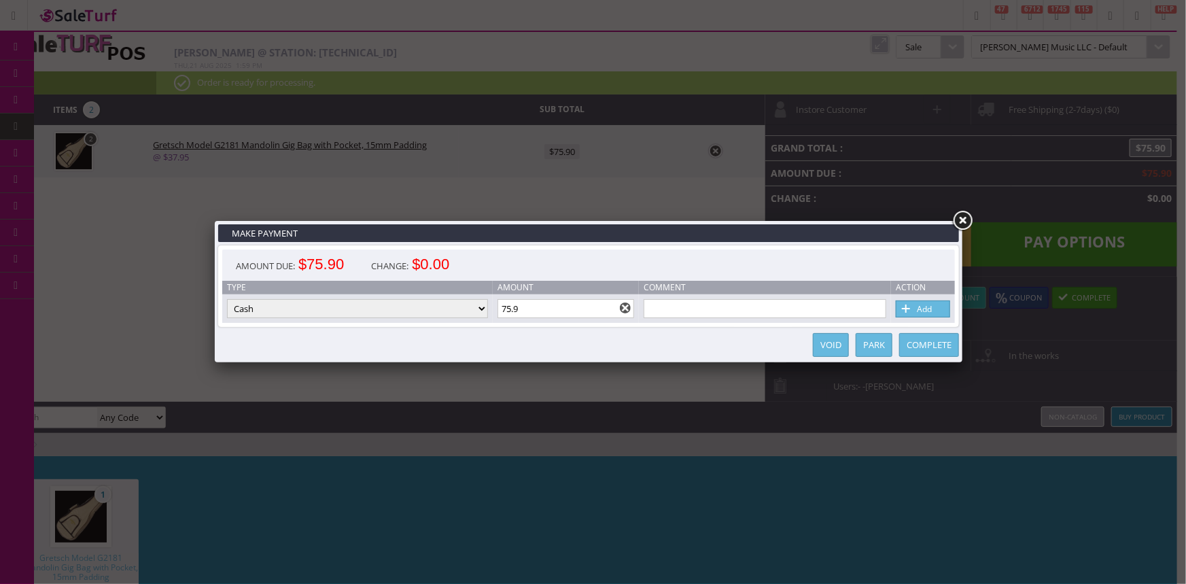
click at [480, 308] on select "Cash Credit Card Cheque or Money Order" at bounding box center [357, 308] width 261 height 19
select select "credit_card"
click at [227, 300] on select "Cash Credit Card Cheque or Money Order" at bounding box center [357, 308] width 261 height 19
click at [924, 309] on link "Add" at bounding box center [923, 308] width 54 height 17
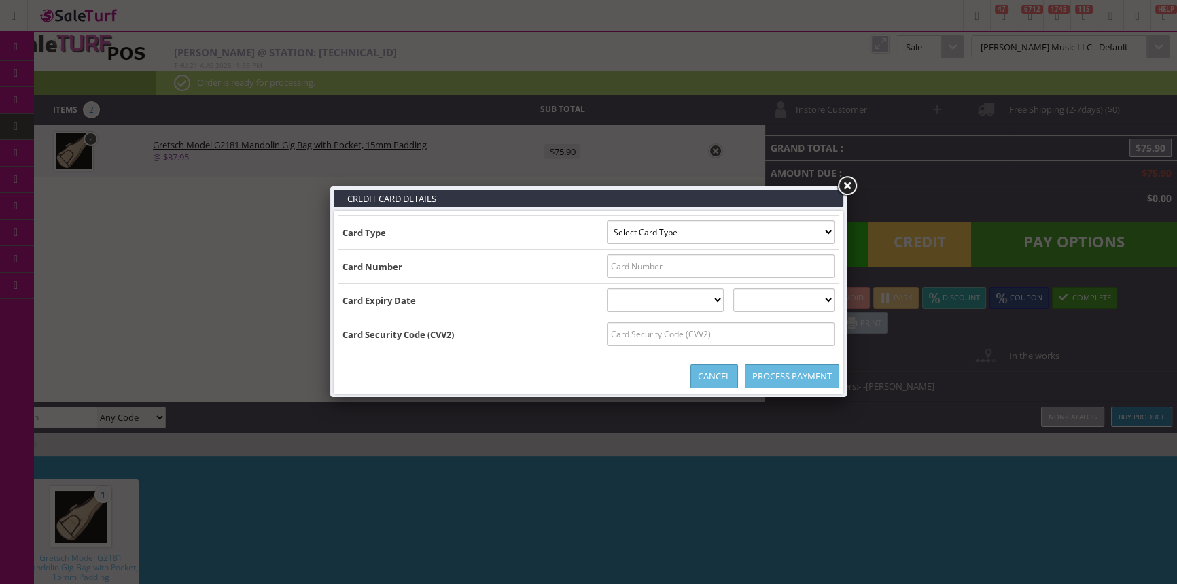
click at [703, 229] on select "Select Card Type Visa MasterCard Discover Card American Express Maestro Solo" at bounding box center [721, 232] width 228 height 24
click at [692, 238] on select "Select Card Type Visa MasterCard Discover Card American Express Maestro Solo" at bounding box center [721, 232] width 228 height 24
select select "VISA"
click at [607, 220] on select "Select Card Type Visa MasterCard Discover Card American Express Maestro Solo" at bounding box center [721, 232] width 228 height 24
click at [690, 269] on input "text" at bounding box center [721, 266] width 228 height 24
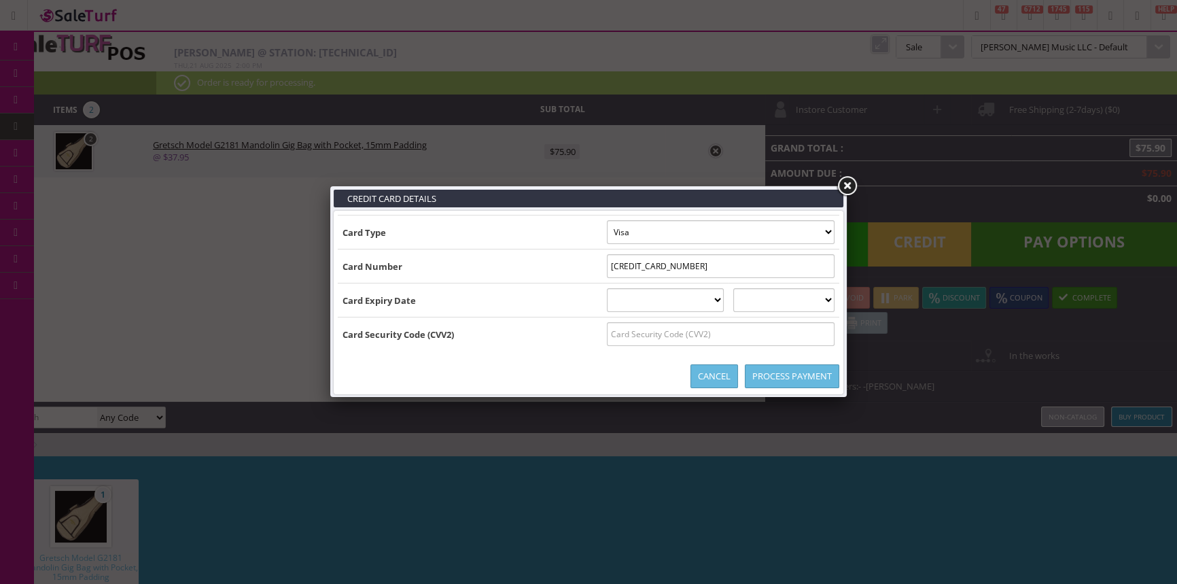
type input "4466160000062837"
click at [685, 298] on select "01 January 02 February 03 March 04 April 05 May 06 June 07 July 08 August 09 Se…" at bounding box center [666, 300] width 118 height 24
select select "09"
click at [607, 288] on select "01 January 02 February 03 March 04 April 05 May 06 June 07 July 08 August 09 Se…" at bounding box center [666, 300] width 118 height 24
click at [777, 304] on select "2025 2026 2027 2028 2029 2030 2031 2032 2033 2034 2035" at bounding box center [783, 300] width 101 height 24
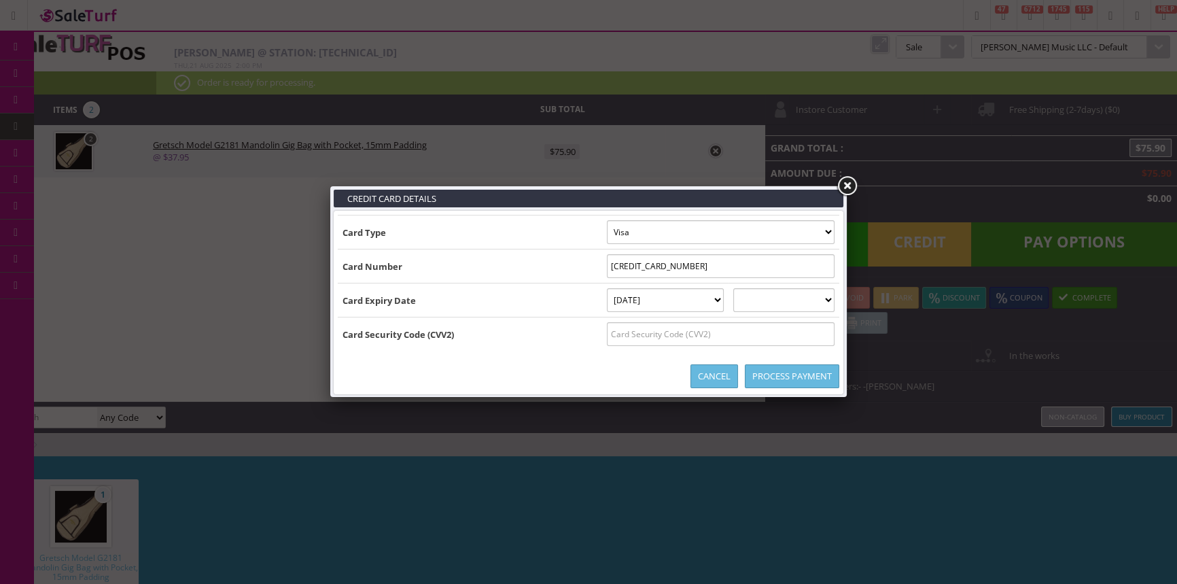
select select "2025"
click at [747, 288] on select "2025 2026 2027 2028 2029 2030 2031 2032 2033 2034 2035" at bounding box center [783, 300] width 101 height 24
click at [769, 332] on input "text" at bounding box center [721, 334] width 228 height 24
type input "387"
click at [790, 379] on link "Process Payment" at bounding box center [792, 376] width 94 height 24
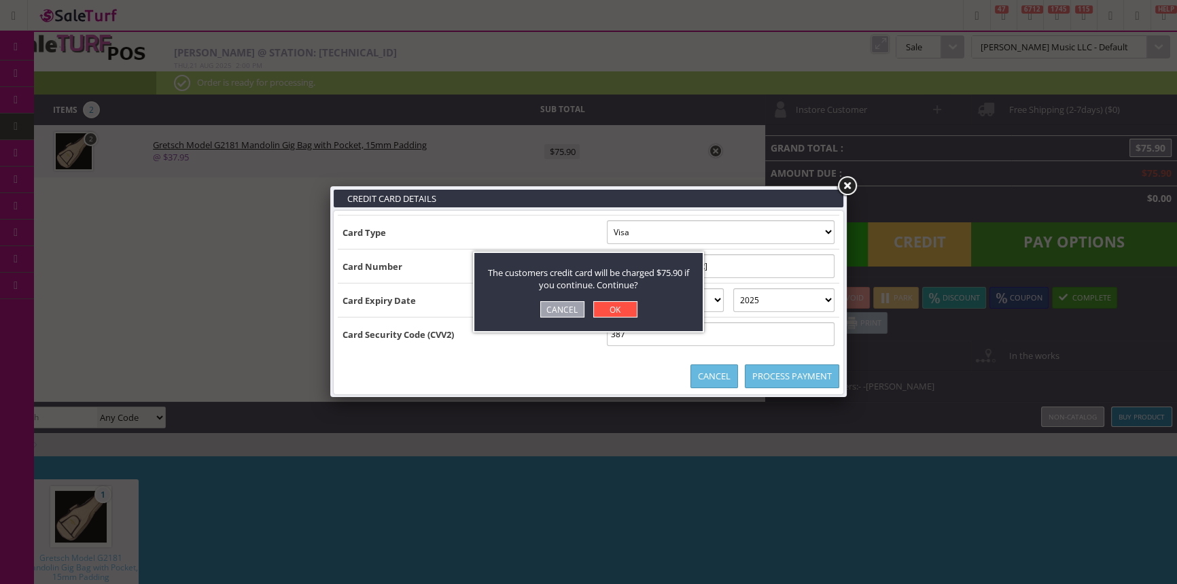
click at [628, 303] on link "OK" at bounding box center [615, 309] width 44 height 16
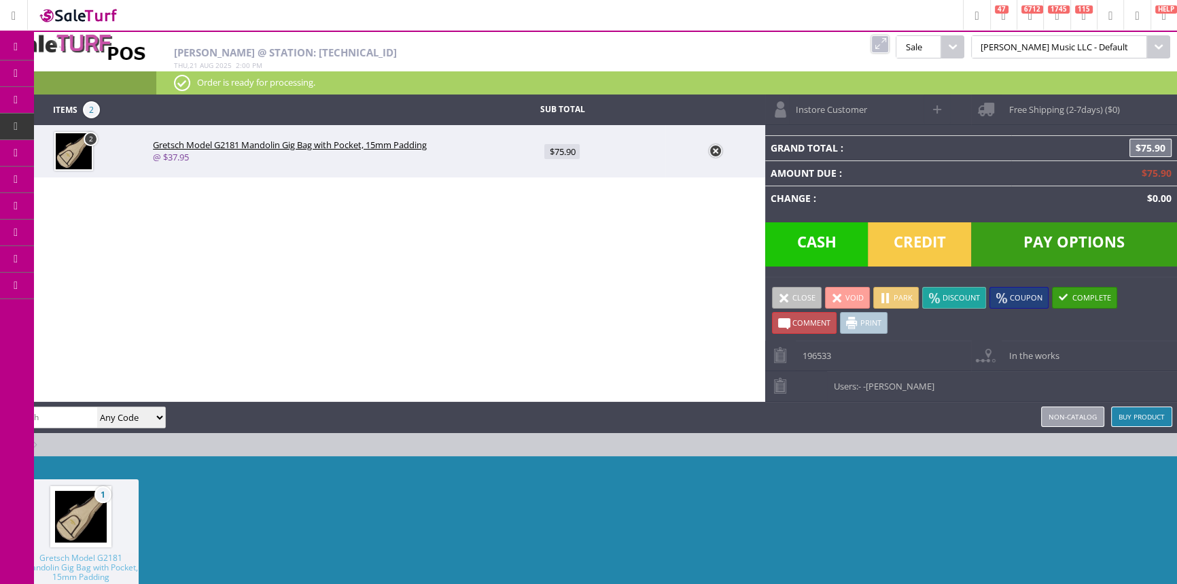
type input "0"
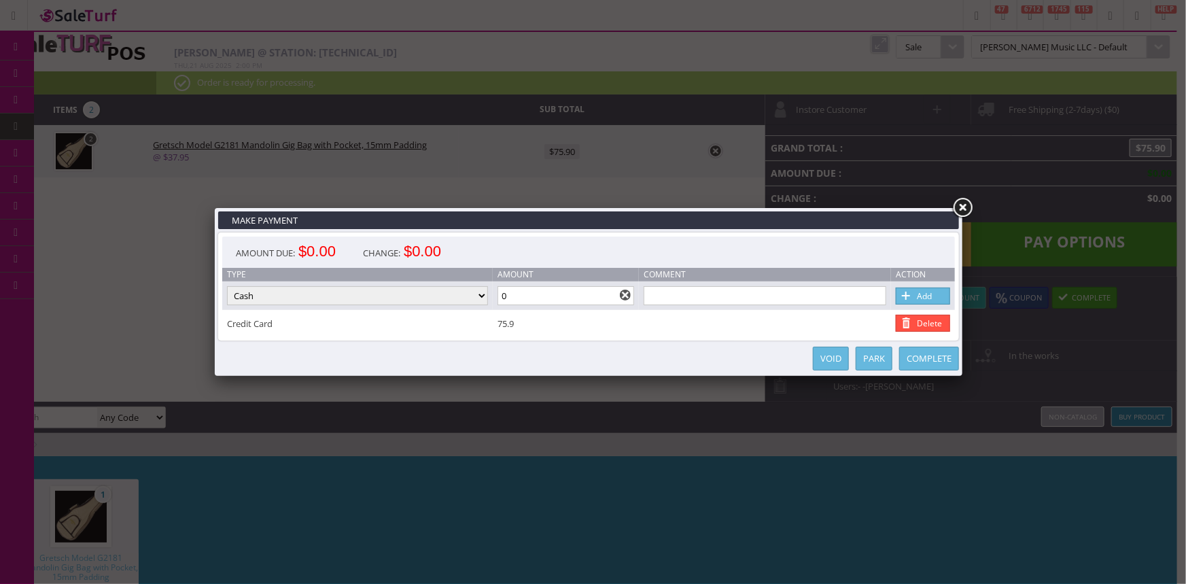
click at [942, 357] on link "Complete" at bounding box center [929, 359] width 60 height 24
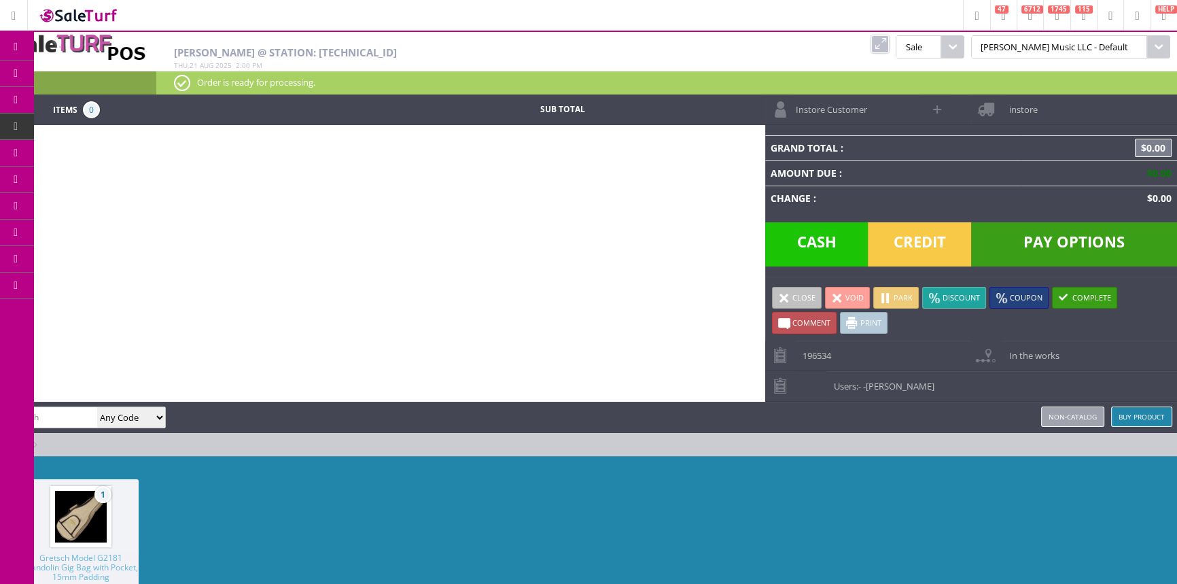
click at [121, 150] on span "Order List" at bounding box center [101, 153] width 40 height 12
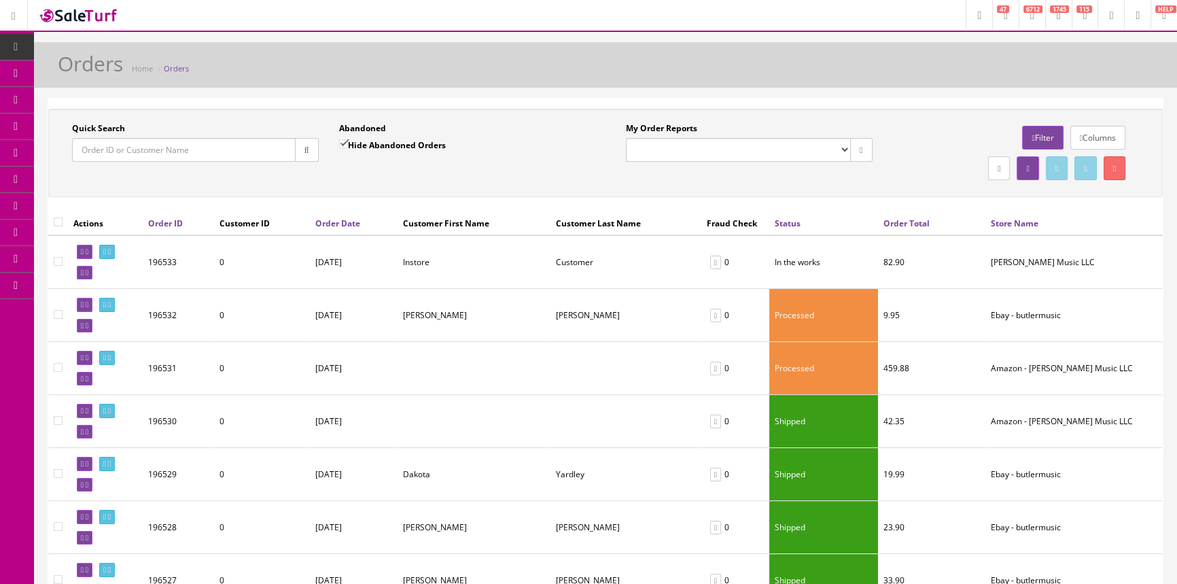
click at [205, 149] on input "Quick Search" at bounding box center [184, 150] width 224 height 24
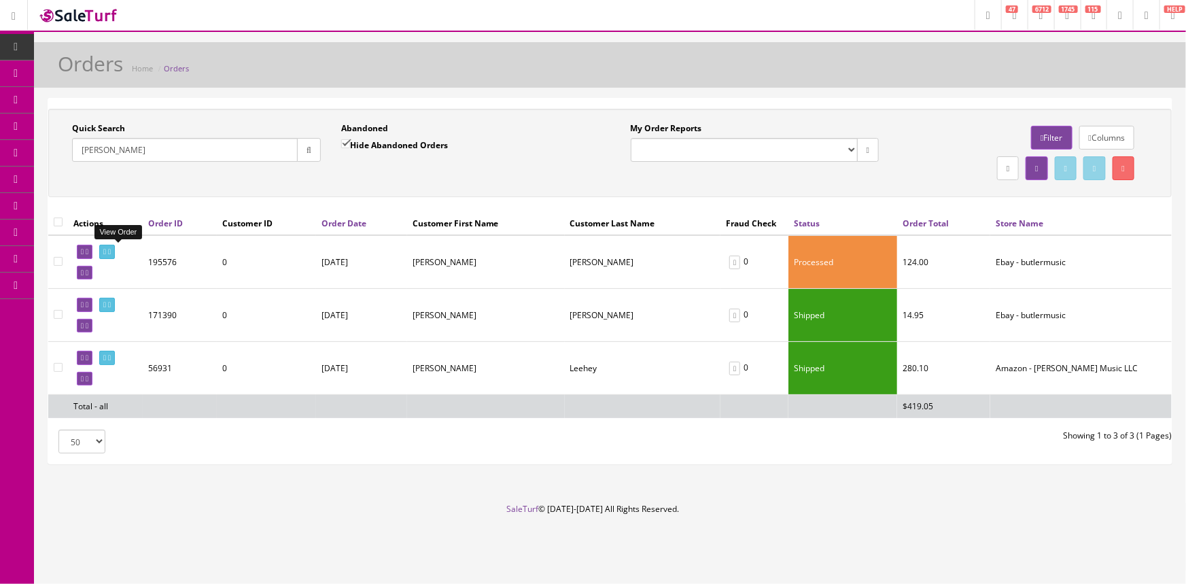
type input "[PERSON_NAME]"
click at [106, 249] on icon at bounding box center [104, 251] width 3 height 7
click at [113, 149] on input "Quick Search" at bounding box center [185, 150] width 226 height 24
click at [110, 152] on span "Order List" at bounding box center [106, 153] width 37 height 12
click at [79, 71] on icon at bounding box center [72, 72] width 14 height 11
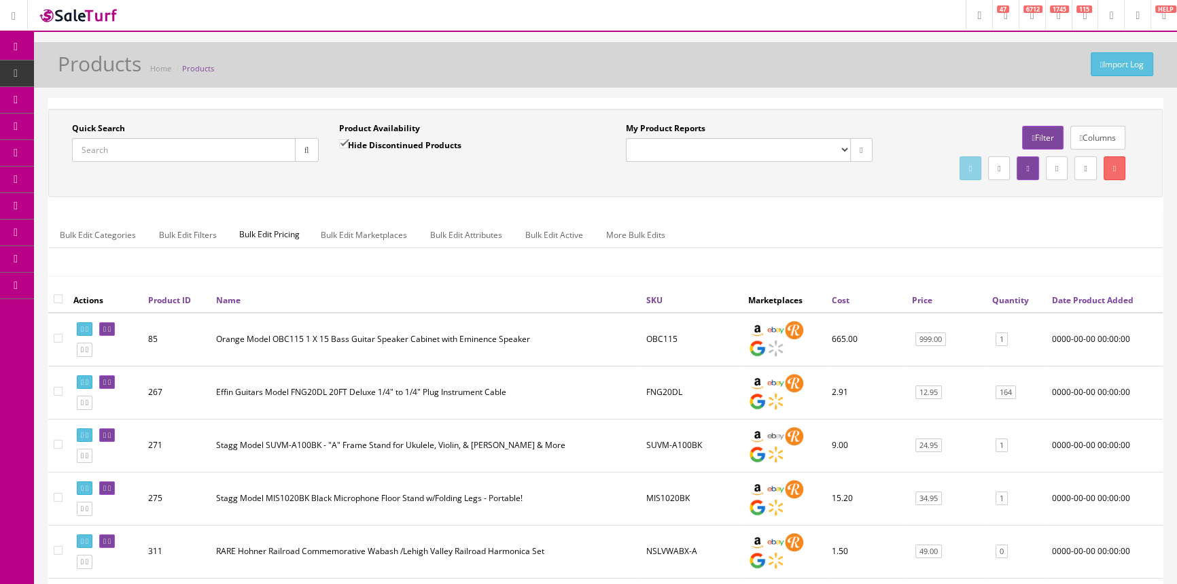
click at [10, 42] on icon at bounding box center [16, 46] width 14 height 11
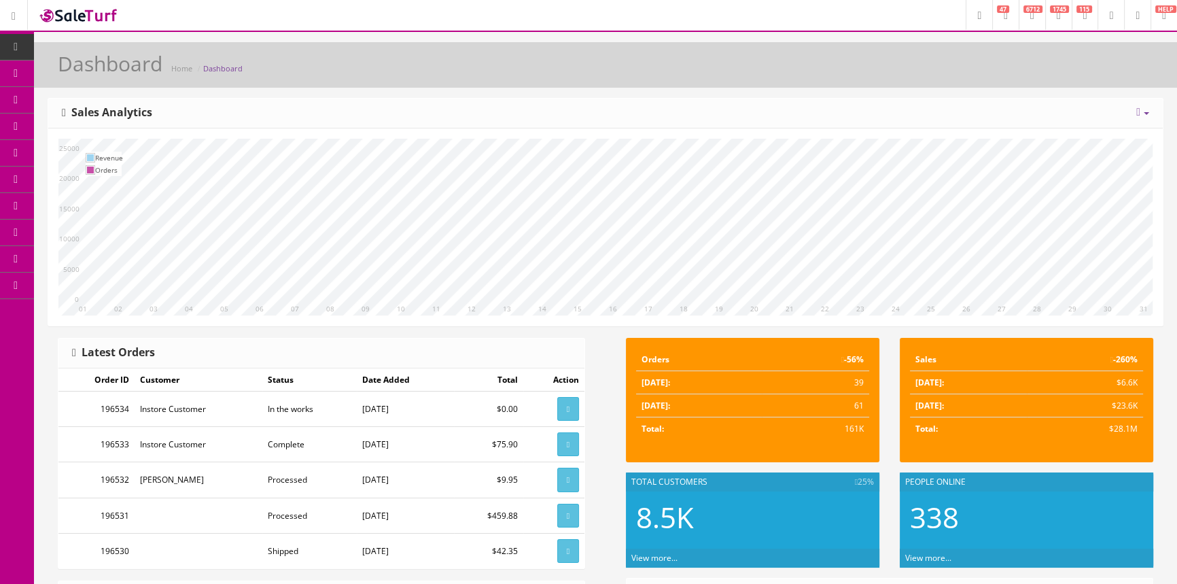
click at [109, 150] on span "Order List" at bounding box center [99, 153] width 37 height 12
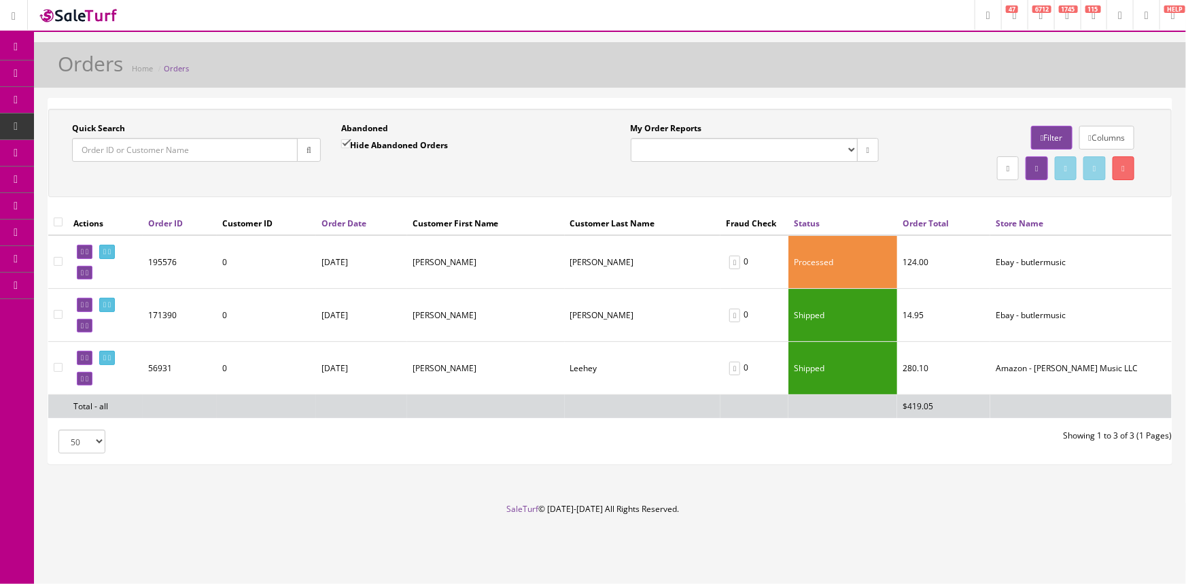
click at [111, 148] on input "Quick Search" at bounding box center [185, 150] width 226 height 24
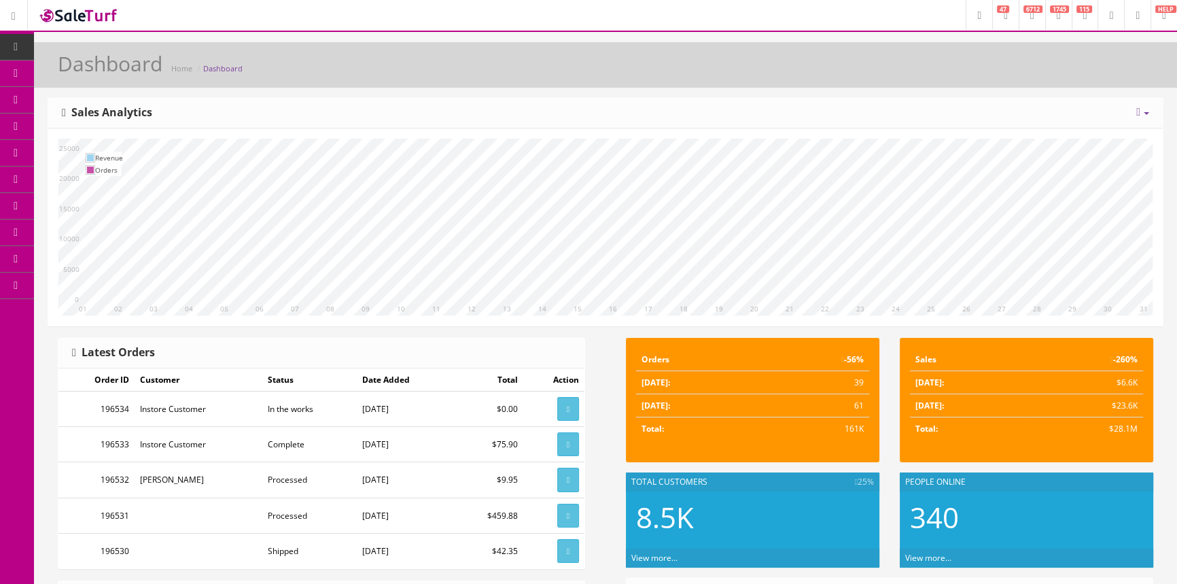
click at [109, 152] on span "Order List" at bounding box center [99, 153] width 37 height 12
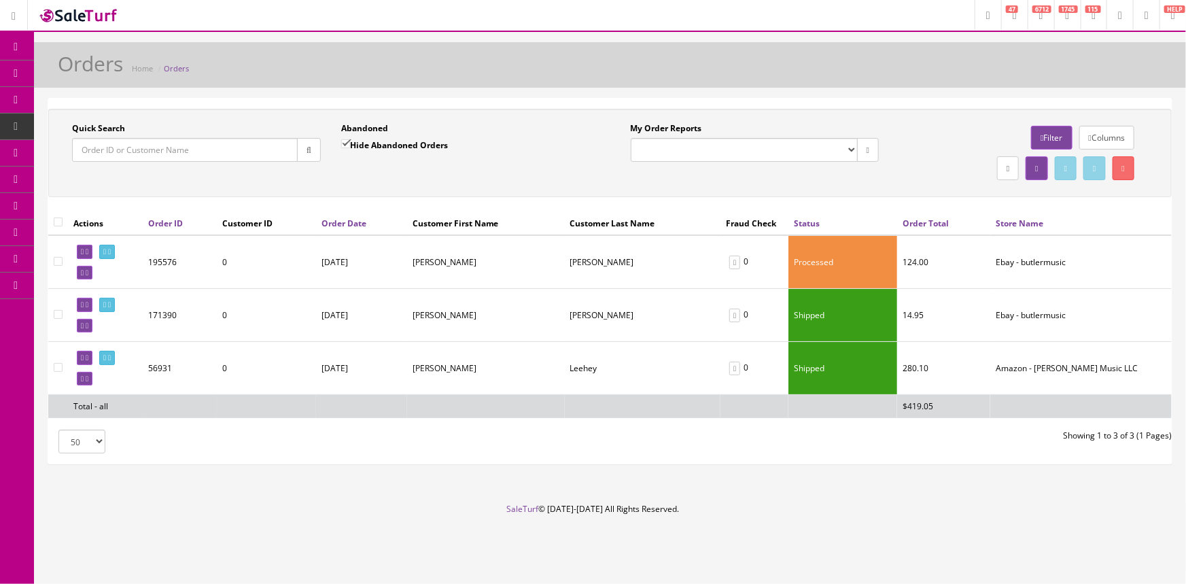
click at [156, 147] on input "Quick Search" at bounding box center [185, 150] width 226 height 24
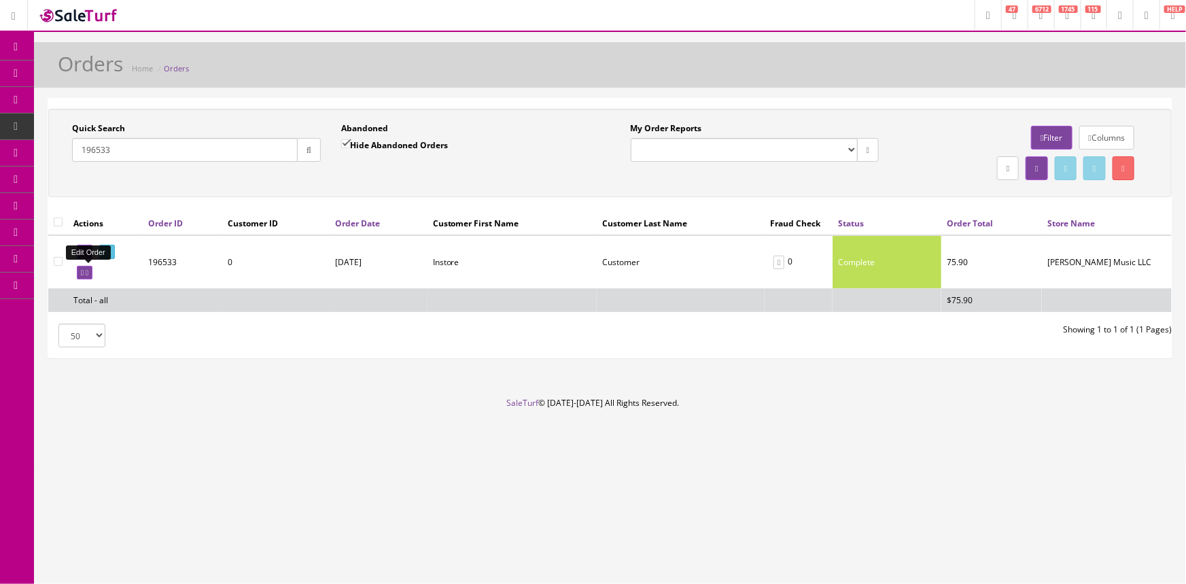
type input "196533"
drag, startPoint x: 81, startPoint y: 268, endPoint x: 645, endPoint y: 71, distance: 597.5
click at [81, 269] on icon at bounding box center [82, 272] width 3 height 7
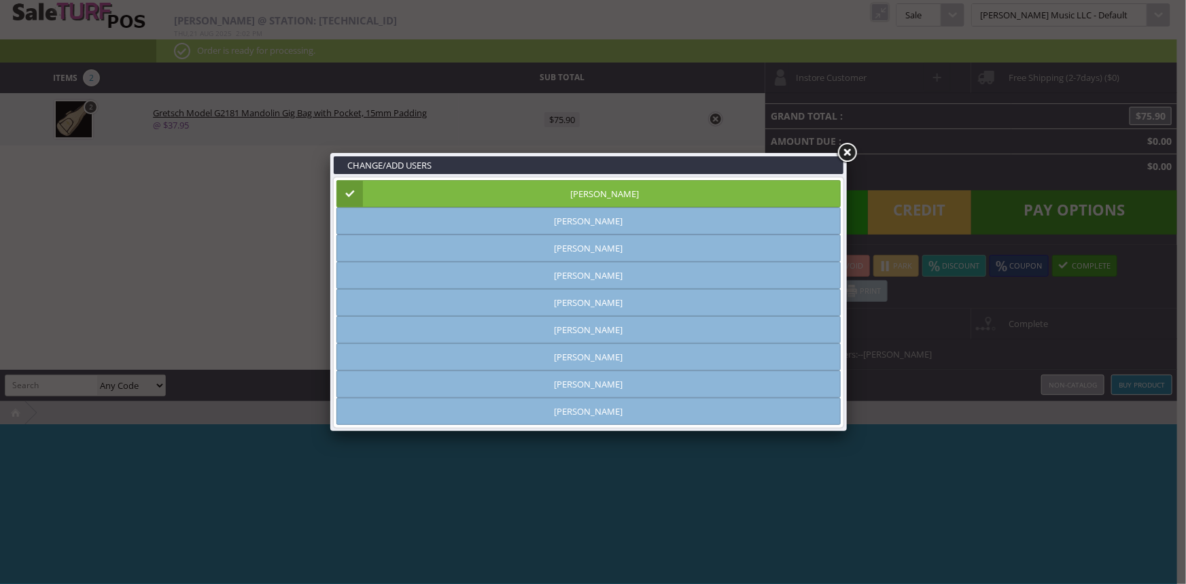
type input "amber helgren"
click at [849, 151] on link at bounding box center [847, 153] width 24 height 24
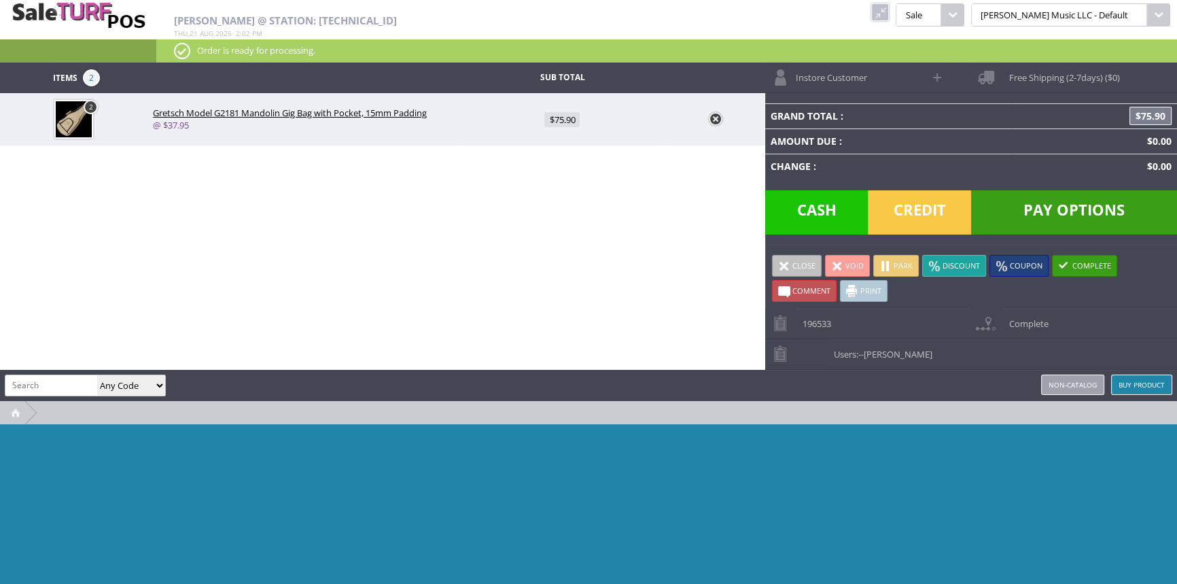
click at [1039, 75] on span "Free Shipping (2-7days) ($0)" at bounding box center [1061, 73] width 118 height 21
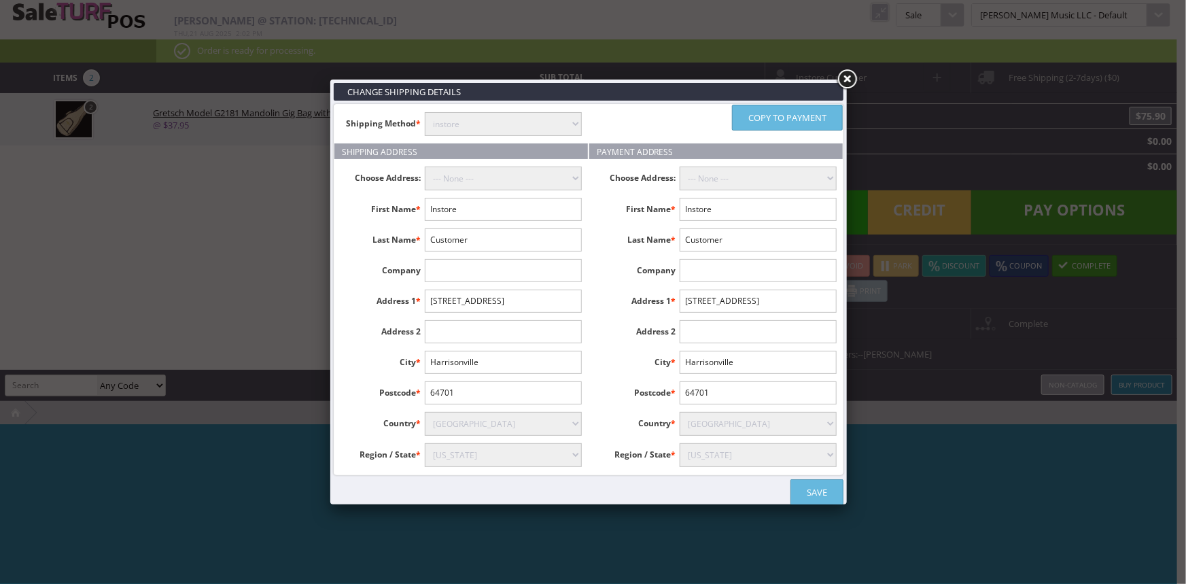
click at [500, 355] on input "Harrisonville" at bounding box center [503, 362] width 157 height 23
type input "H"
type input "p"
type input "Park Hill"
paste input "74451-284"
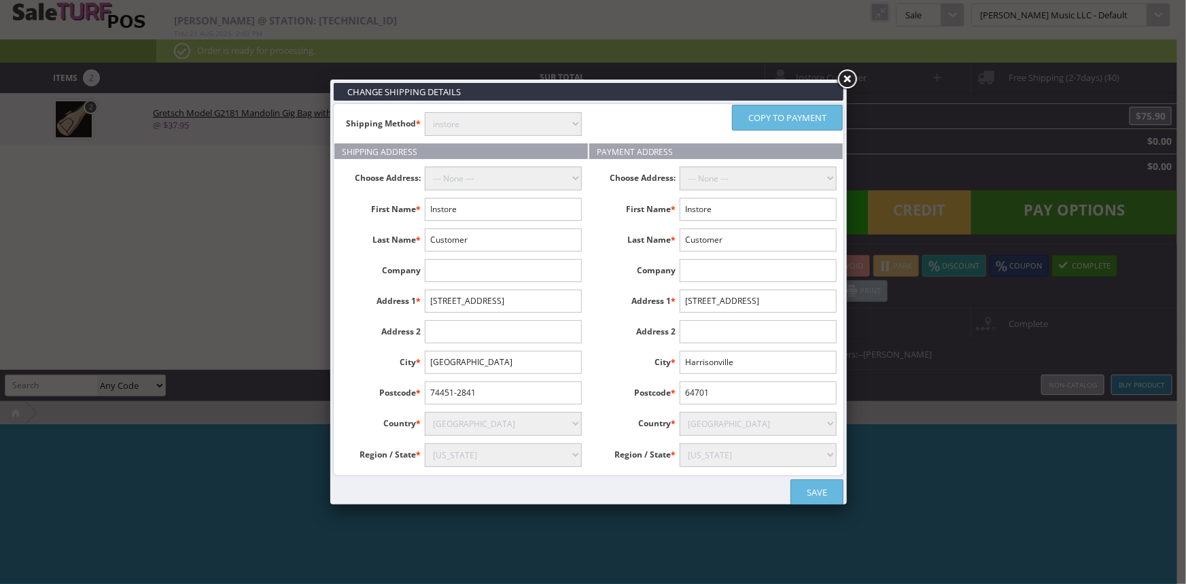
type input "74451-2841"
click at [459, 205] on input "Instore" at bounding box center [503, 209] width 157 height 23
type input "I"
type input "John"
type input "Lee"
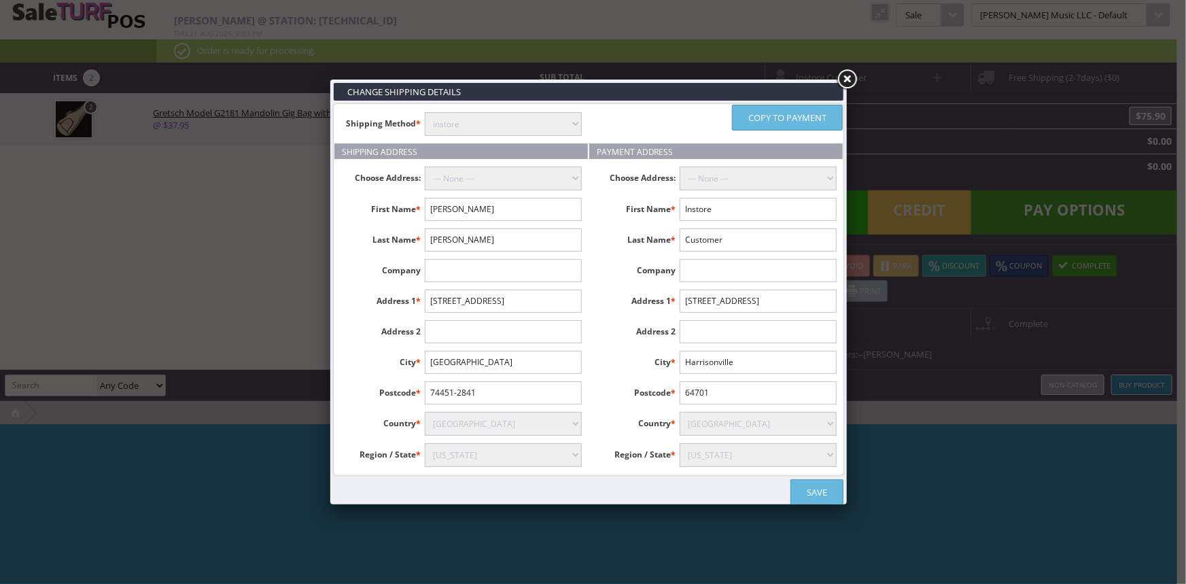
click at [820, 115] on link "Copy to payment" at bounding box center [787, 118] width 111 height 26
type input "John"
type input "Lee"
type input "Park Hill"
type input "74451-2841"
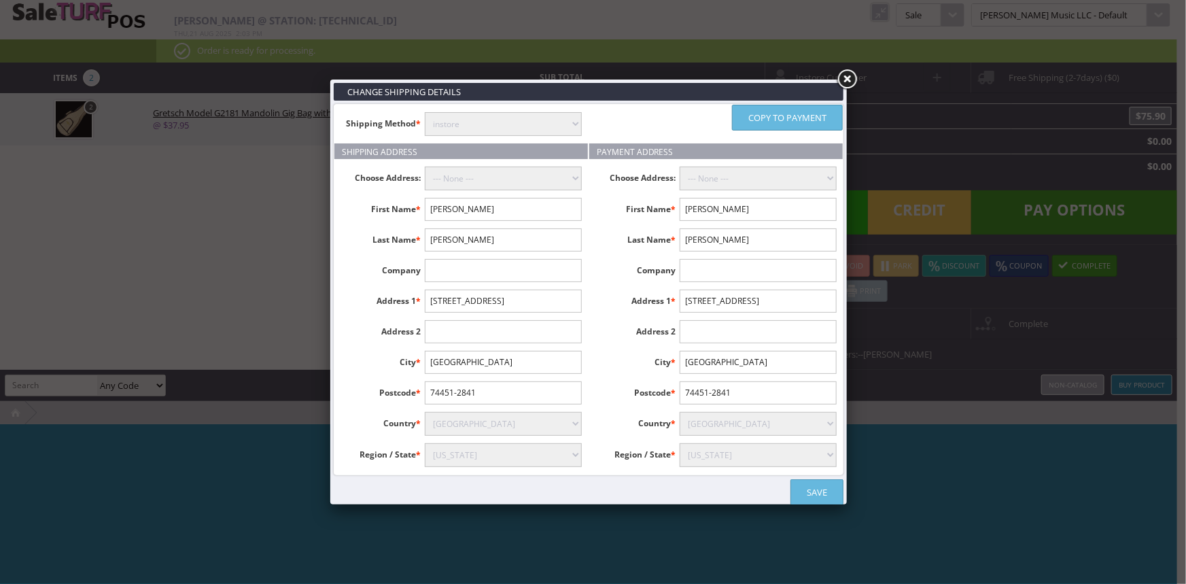
click at [553, 118] on select "instore Free Shipping (2-7days) ($0) Per Item Shipping ($2) text_description ($…" at bounding box center [503, 124] width 157 height 24
select select "free.free"
click at [425, 112] on select "instore Free Shipping (2-7days) ($0) Per Item Shipping ($2) text_description ($…" at bounding box center [503, 124] width 157 height 24
click at [815, 488] on link "Save" at bounding box center [816, 492] width 53 height 26
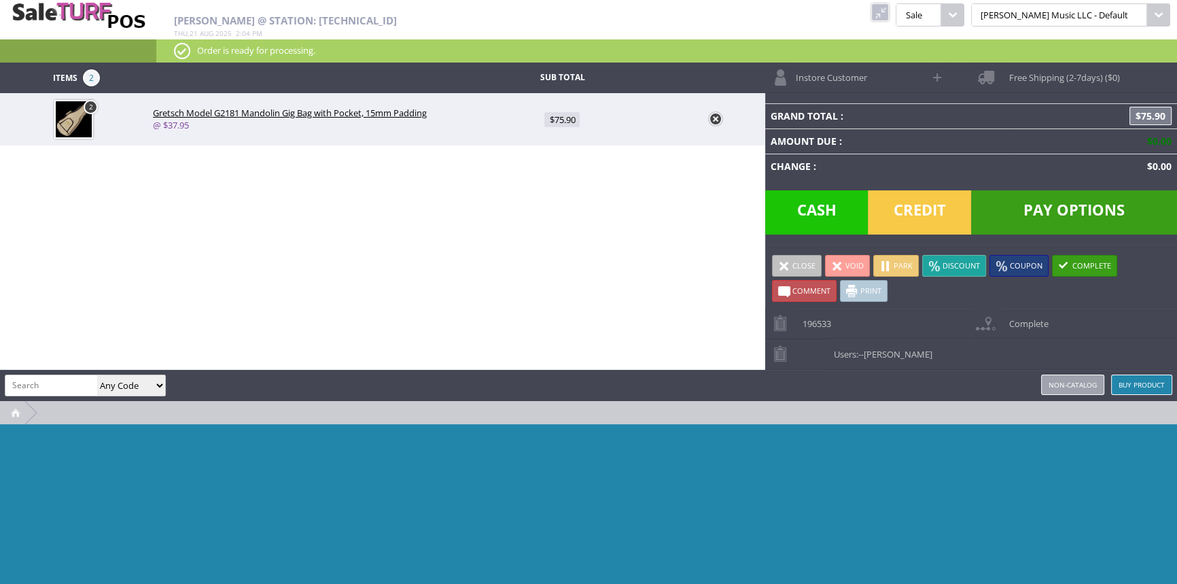
click at [935, 74] on span at bounding box center [938, 77] width 16 height 16
select select "6"
select select "1"
select select "6"
select select "1"
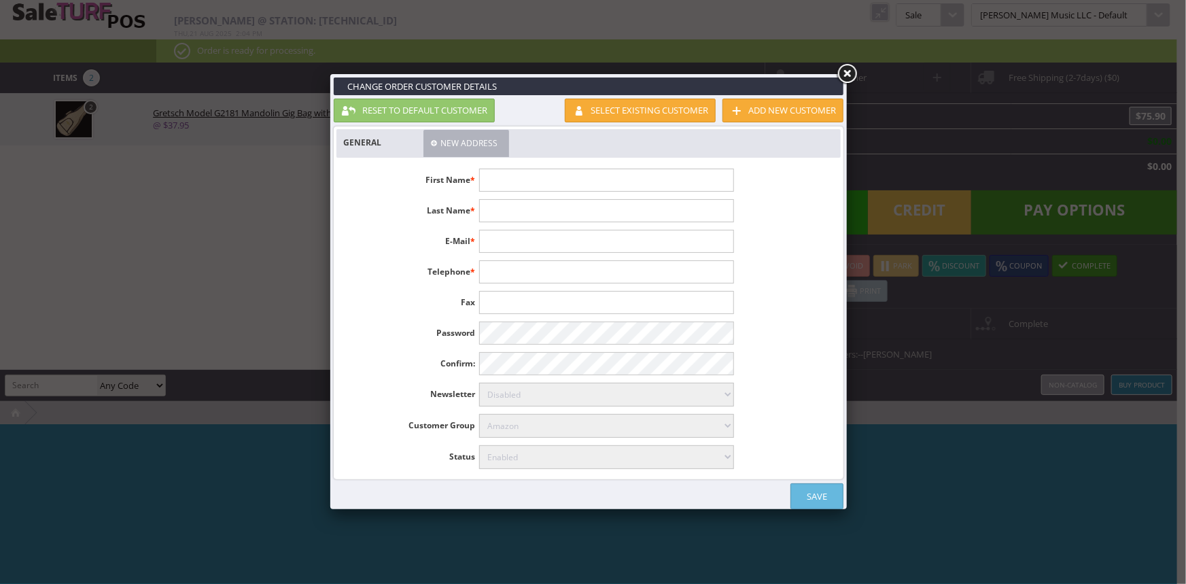
click at [661, 175] on input "text" at bounding box center [606, 180] width 254 height 23
type input "John"
type input "Lee"
click at [623, 245] on input "text" at bounding box center [606, 241] width 254 height 23
type input "[EMAIL_ADDRESS][DOMAIN_NAME]"
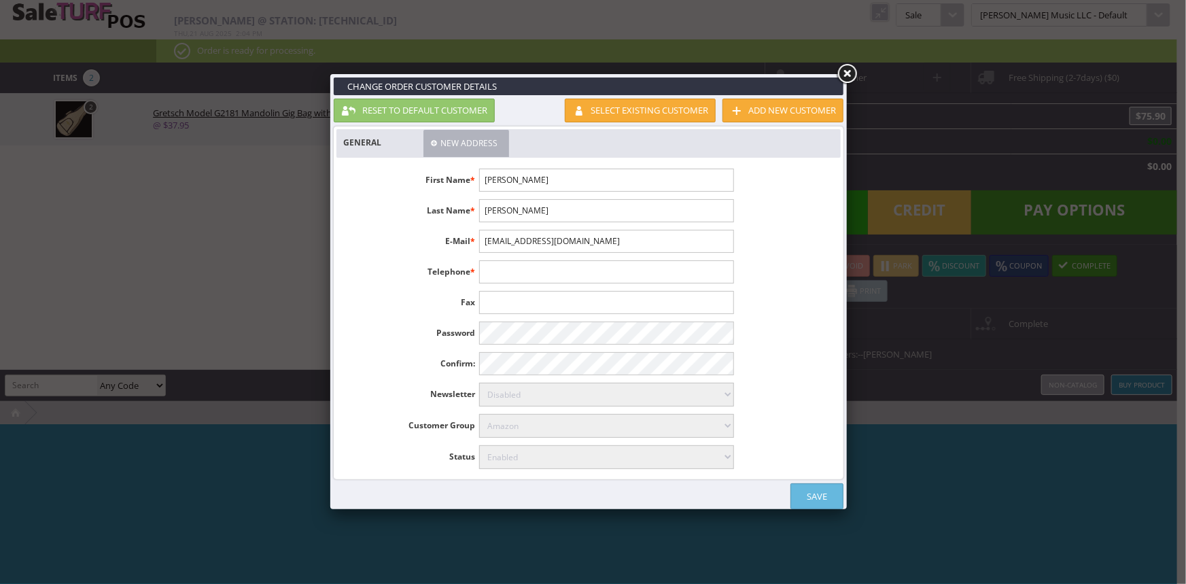
click at [812, 493] on link "Save" at bounding box center [816, 496] width 53 height 26
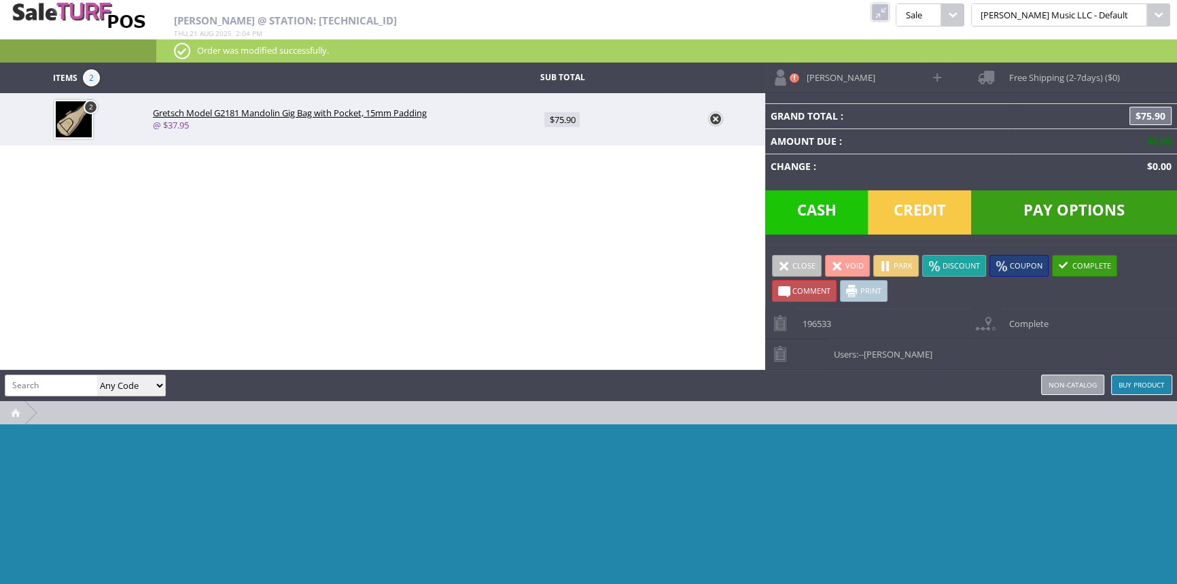
click at [1095, 263] on link "Complete" at bounding box center [1084, 266] width 65 height 22
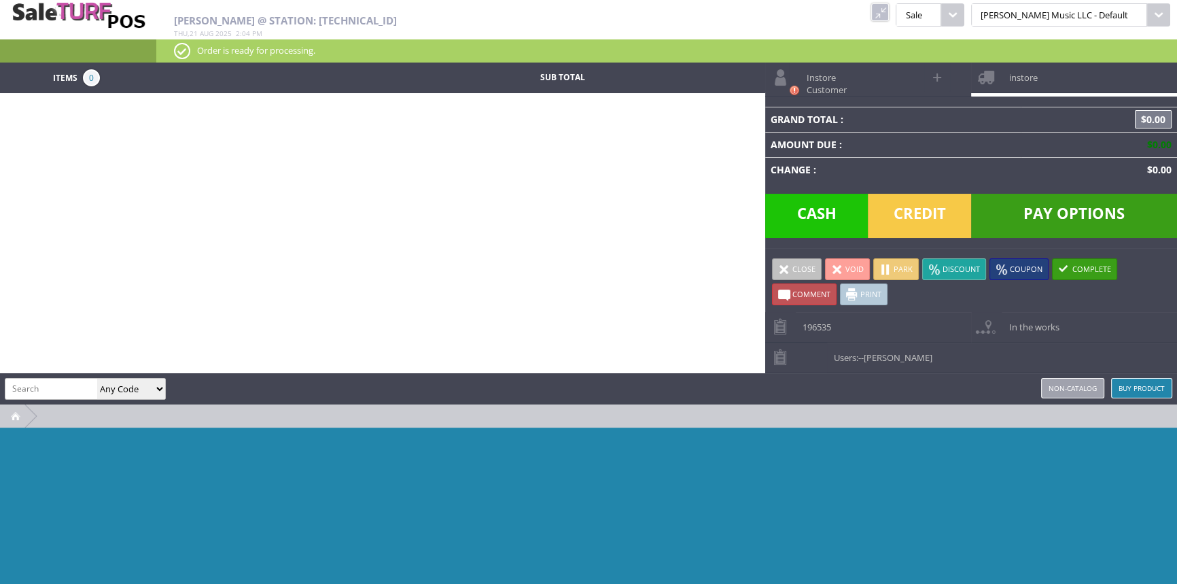
click at [889, 14] on link at bounding box center [880, 12] width 18 height 18
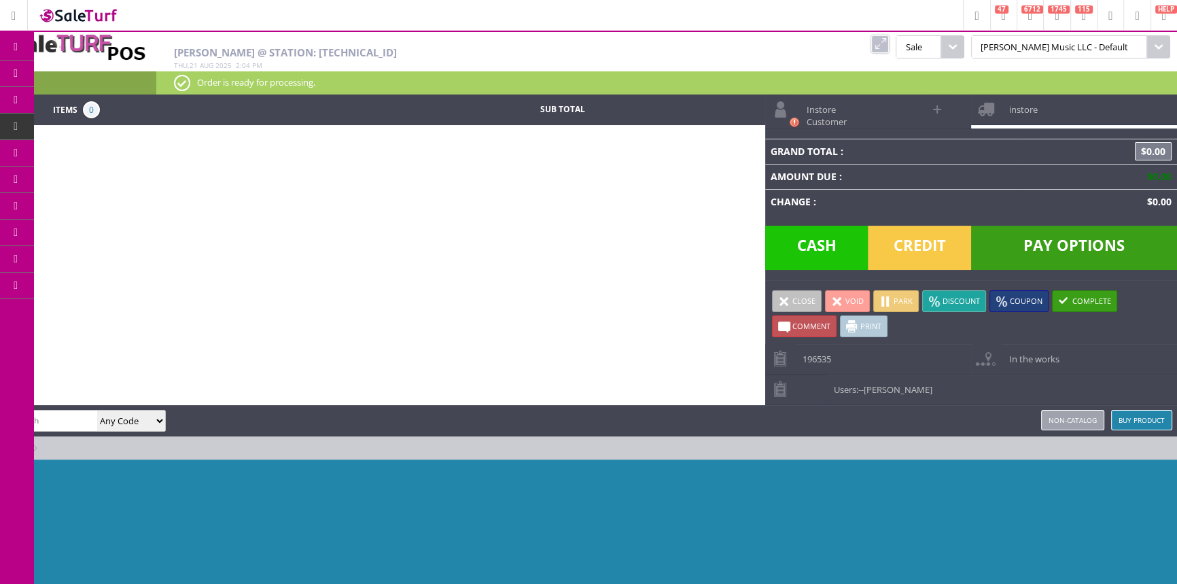
click at [136, 155] on link "Order List" at bounding box center [105, 154] width 143 height 27
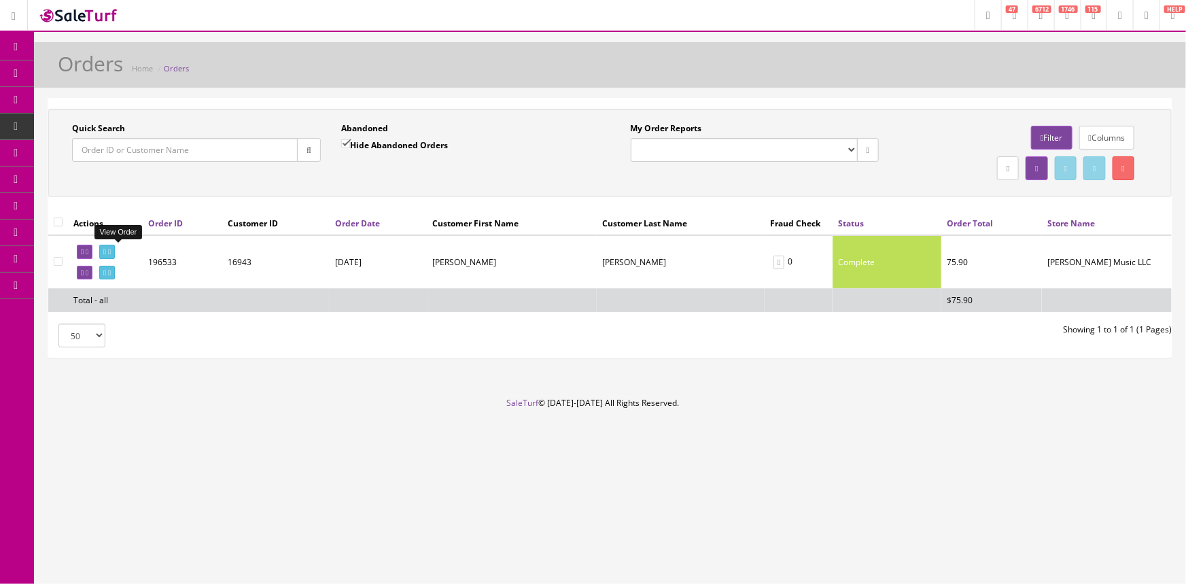
click at [106, 248] on icon at bounding box center [104, 251] width 3 height 7
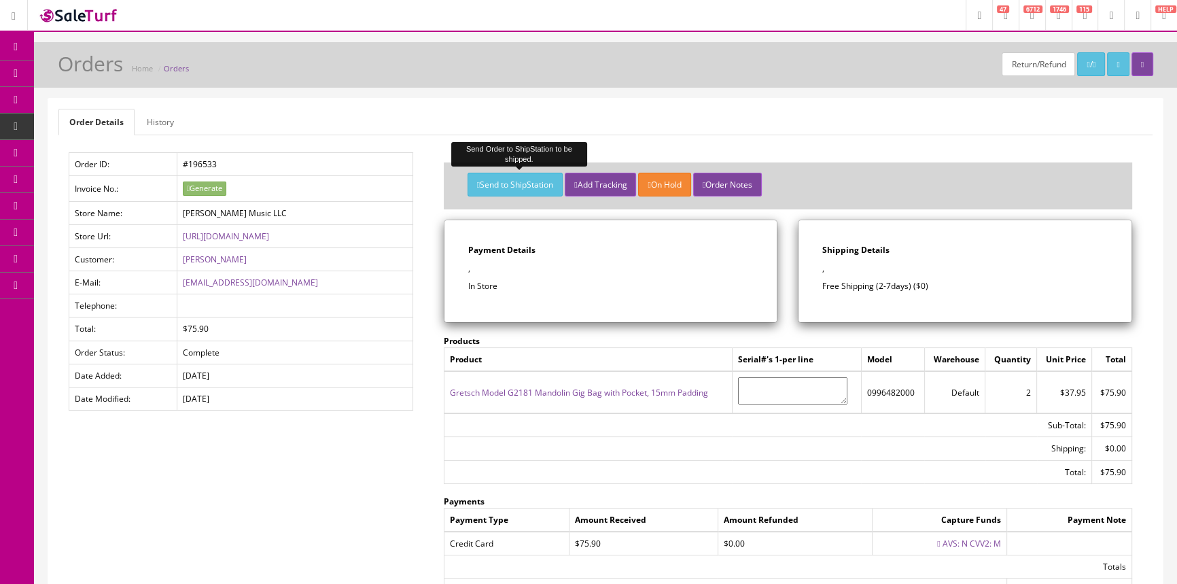
click at [493, 183] on button "Send to ShipStation" at bounding box center [515, 185] width 95 height 24
